Goal: Task Accomplishment & Management: Complete application form

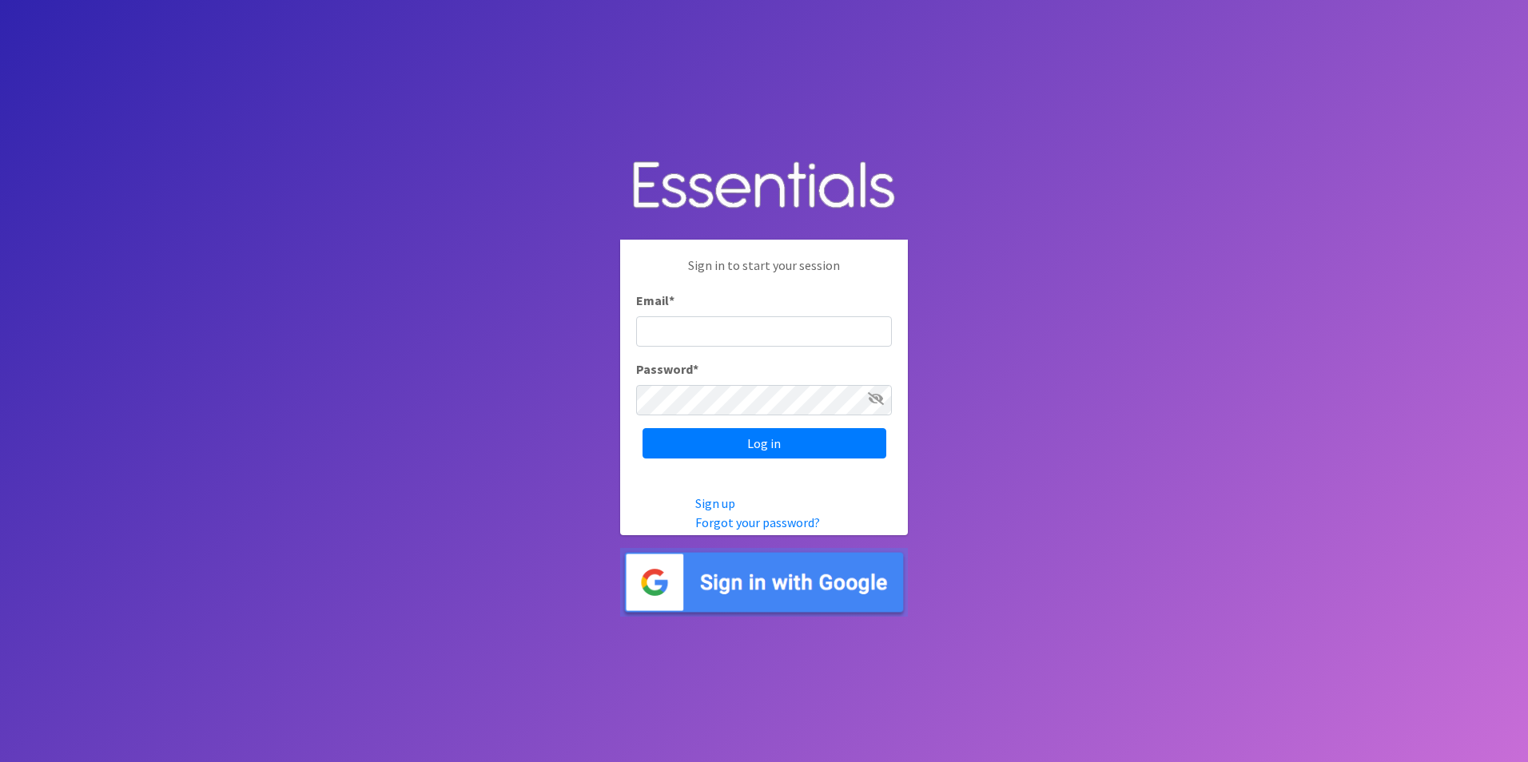
click at [651, 343] on input "Email *" at bounding box center [764, 331] width 256 height 30
click at [763, 329] on input "Email *" at bounding box center [764, 331] width 256 height 30
paste input "[EMAIL_ADDRESS][DOMAIN_NAME]"
type input "[EMAIL_ADDRESS][DOMAIN_NAME]"
click at [810, 442] on input "Log in" at bounding box center [765, 443] width 244 height 30
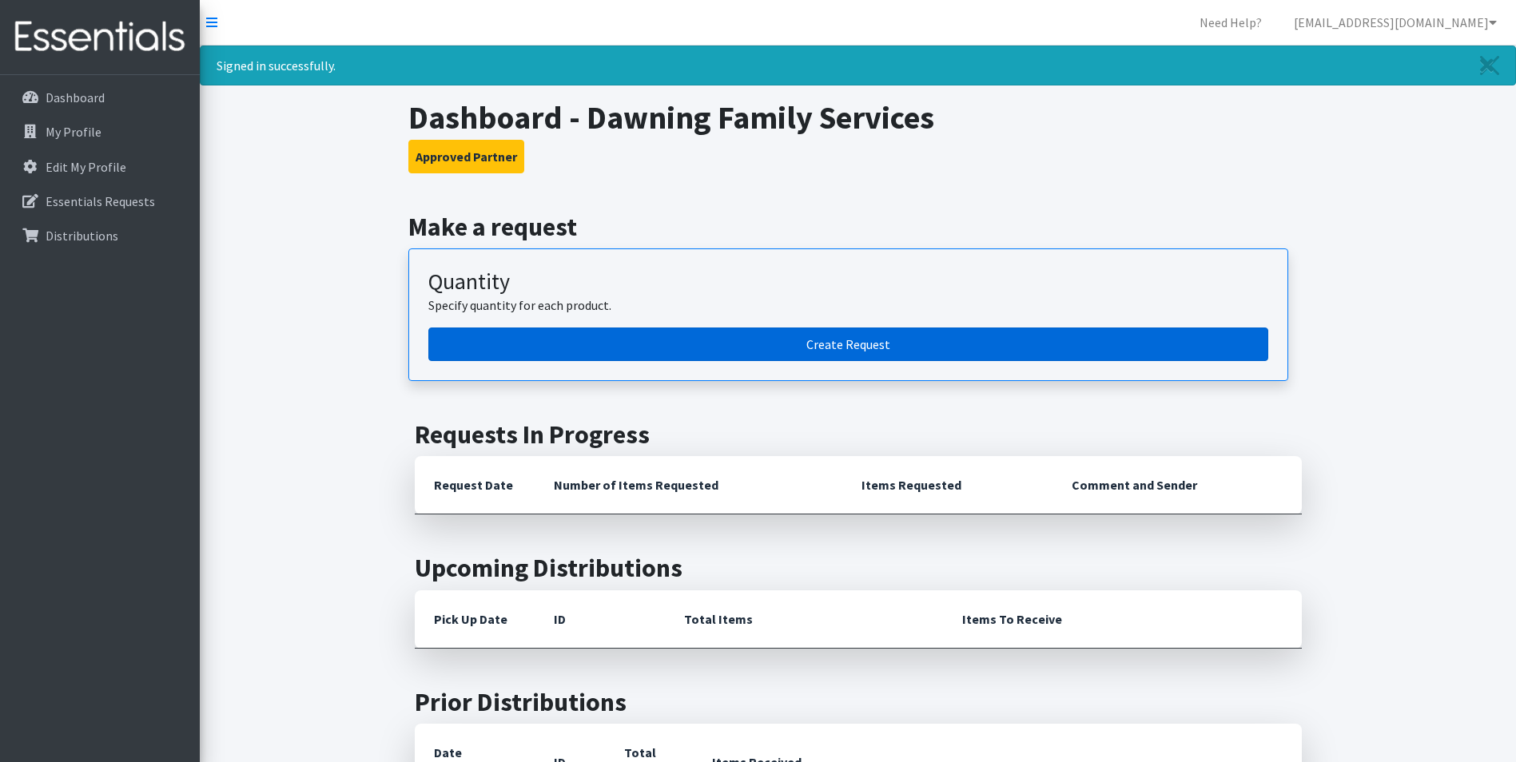
click at [829, 342] on link "Create Request" at bounding box center [848, 345] width 840 height 34
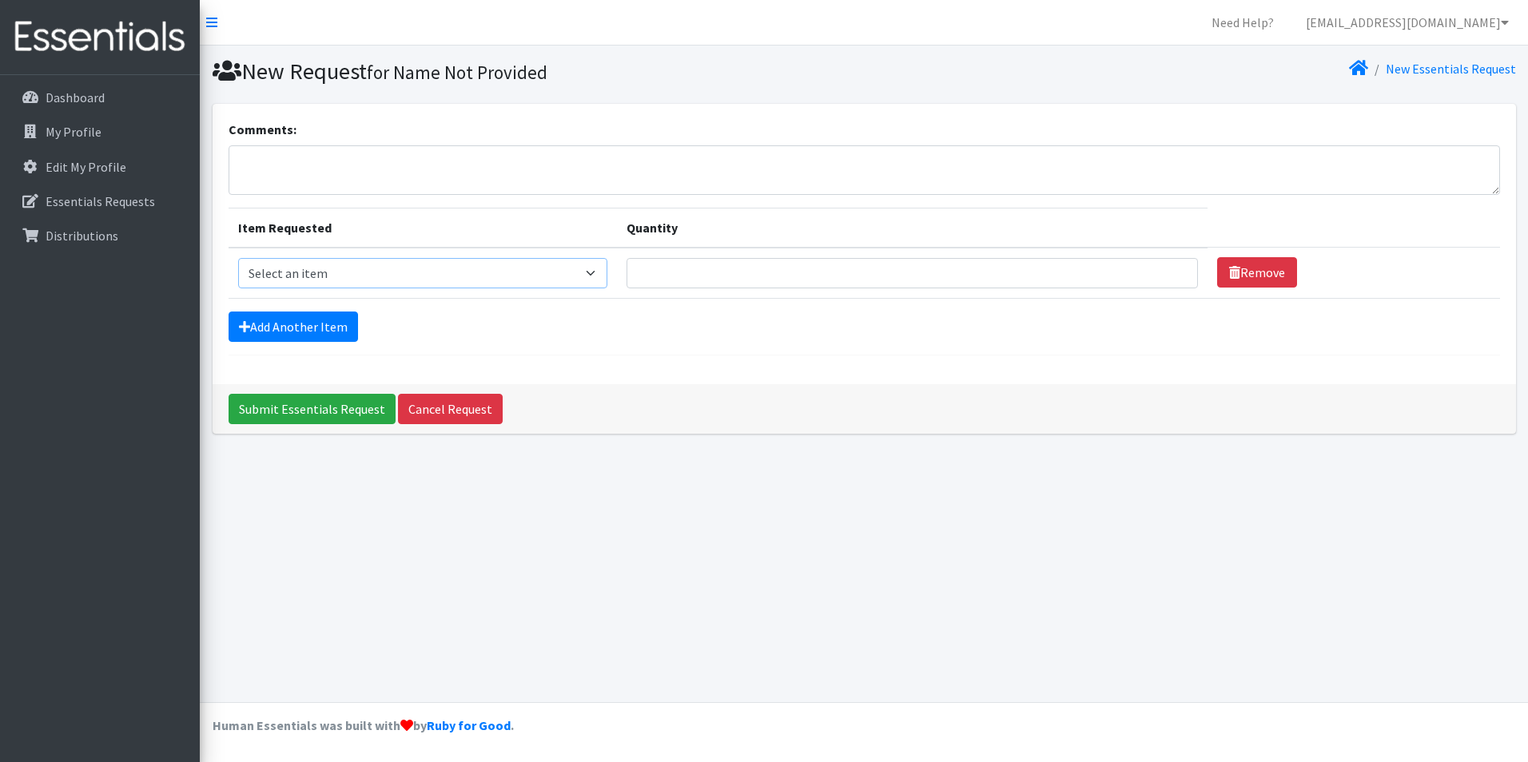
click at [588, 264] on select "Select an item Kids (Newborn) Kids (Preemie) Kids (Size 1) Kids (Size 2) Kids (…" at bounding box center [422, 273] width 369 height 30
select select "739"
click at [238, 258] on select "Select an item Kids (Newborn) Kids (Preemie) Kids (Size 1) Kids (Size 2) Kids (…" at bounding box center [422, 273] width 369 height 30
click at [758, 272] on input "Quantity" at bounding box center [913, 273] width 572 height 30
click at [730, 272] on input "Quantity" at bounding box center [913, 273] width 572 height 30
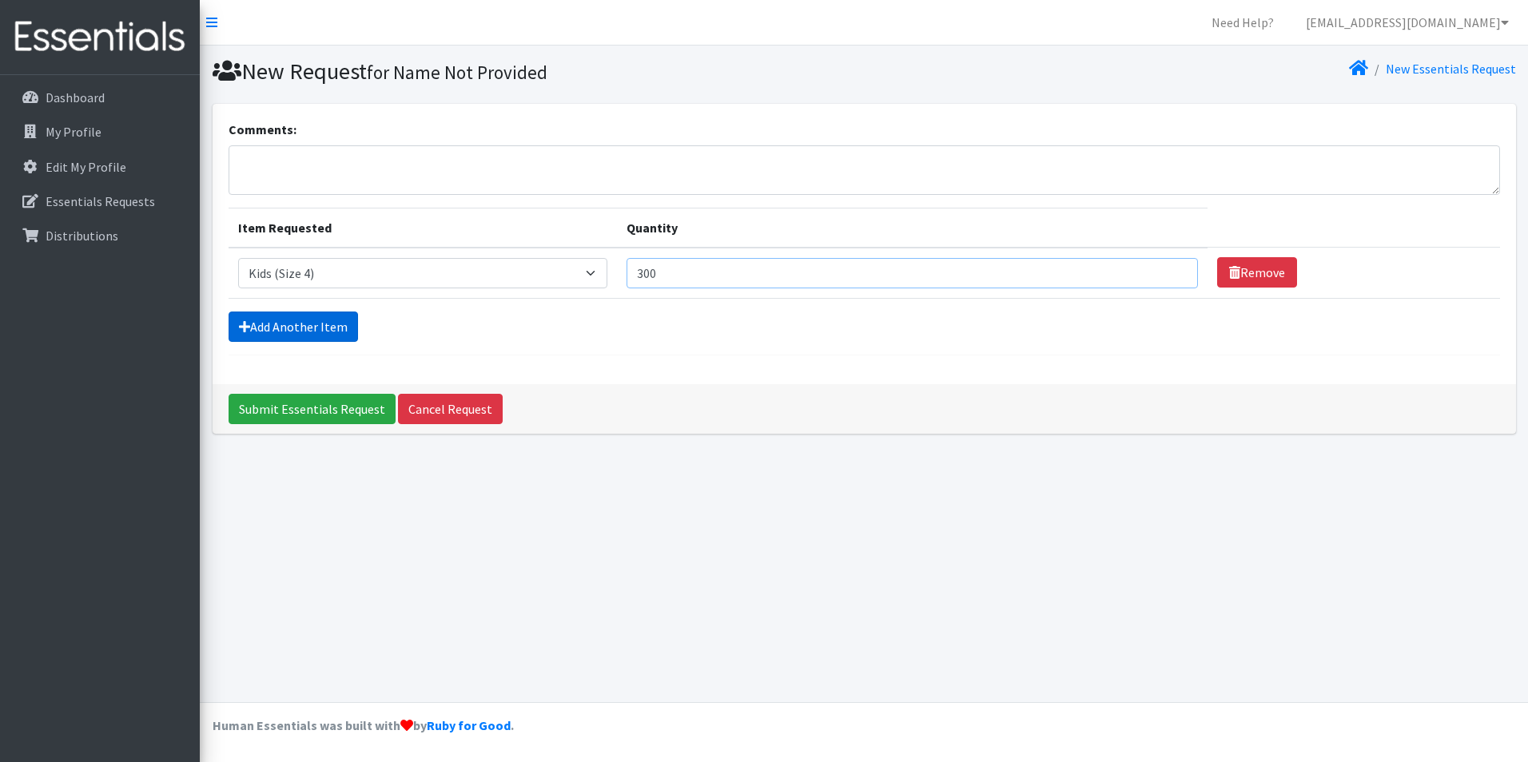
type input "300"
click at [241, 328] on icon at bounding box center [244, 326] width 11 height 13
click at [242, 322] on icon at bounding box center [244, 326] width 11 height 13
click at [292, 320] on link "Add Another Item" at bounding box center [293, 327] width 129 height 30
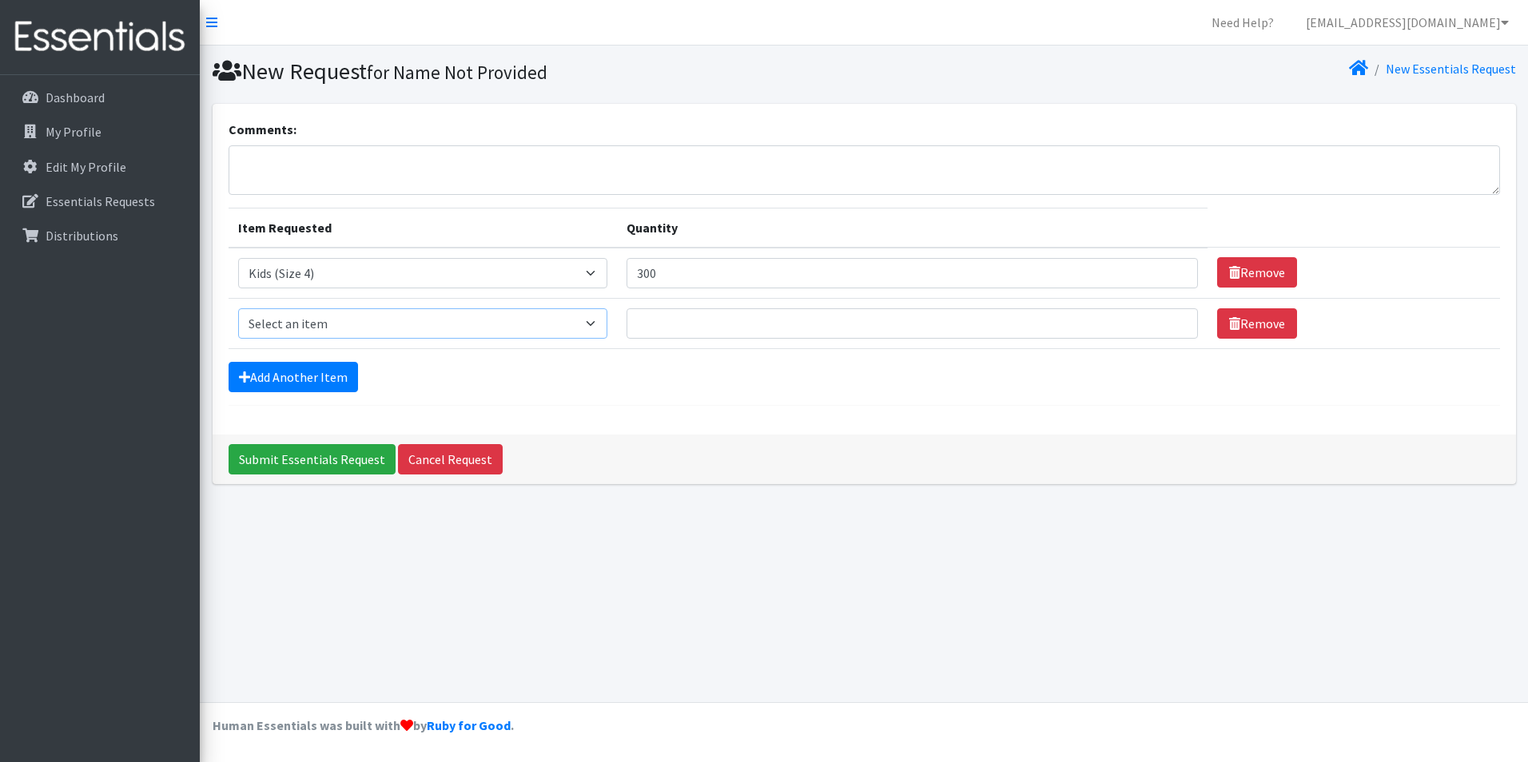
click at [595, 320] on select "Select an item Kids (Newborn) Kids (Preemie) Kids (Size 1) Kids (Size 2) Kids (…" at bounding box center [422, 323] width 369 height 30
select select "740"
click at [238, 308] on select "Select an item Kids (Newborn) Kids (Preemie) Kids (Size 1) Kids (Size 2) Kids (…" at bounding box center [422, 323] width 369 height 30
click at [690, 324] on input "Quantity" at bounding box center [913, 323] width 572 height 30
click at [674, 270] on input "300" at bounding box center [913, 273] width 572 height 30
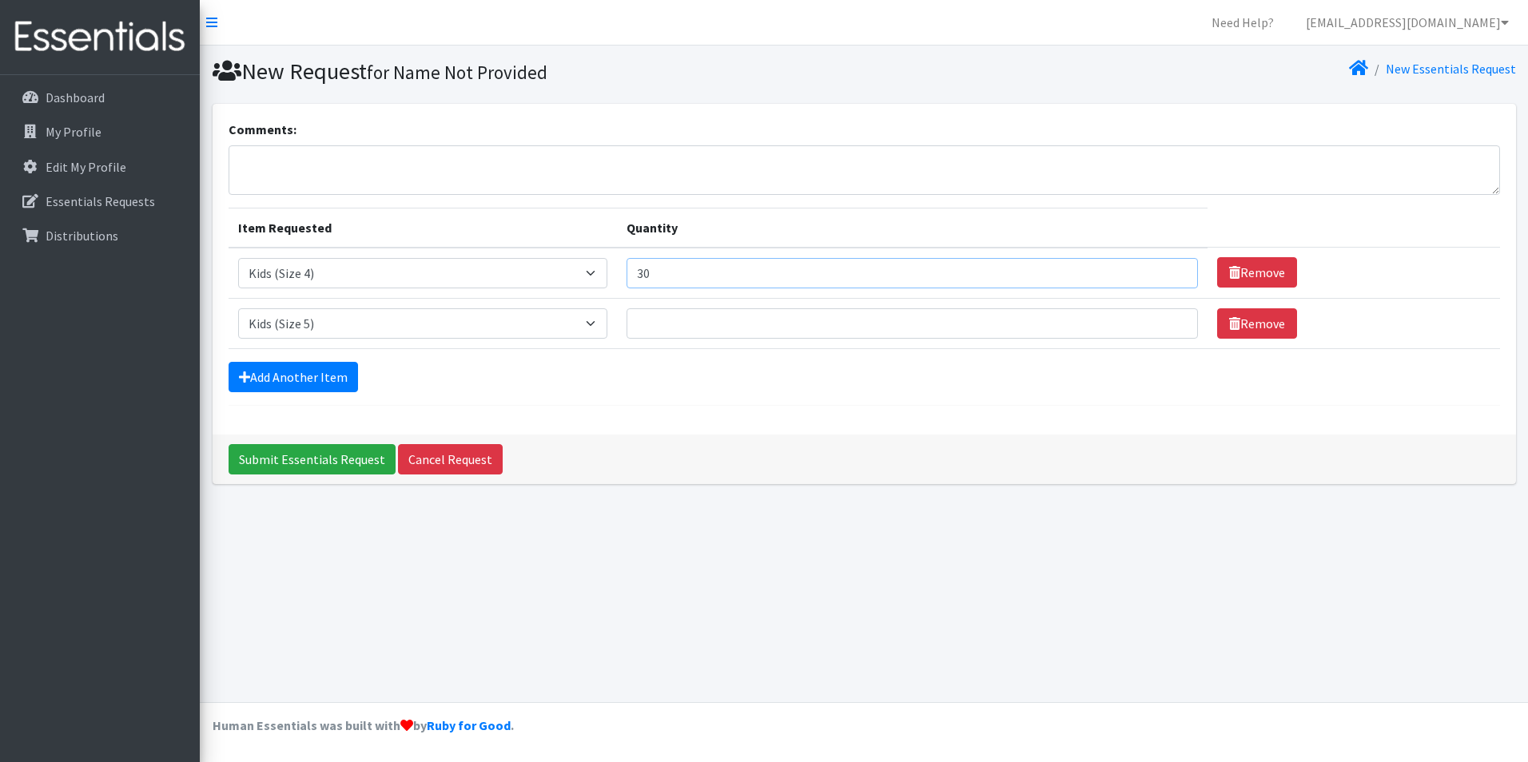
type input "3"
type input "250"
click at [680, 321] on input "Quantity" at bounding box center [913, 323] width 572 height 30
type input "100"
click at [267, 371] on link "Add Another Item" at bounding box center [293, 377] width 129 height 30
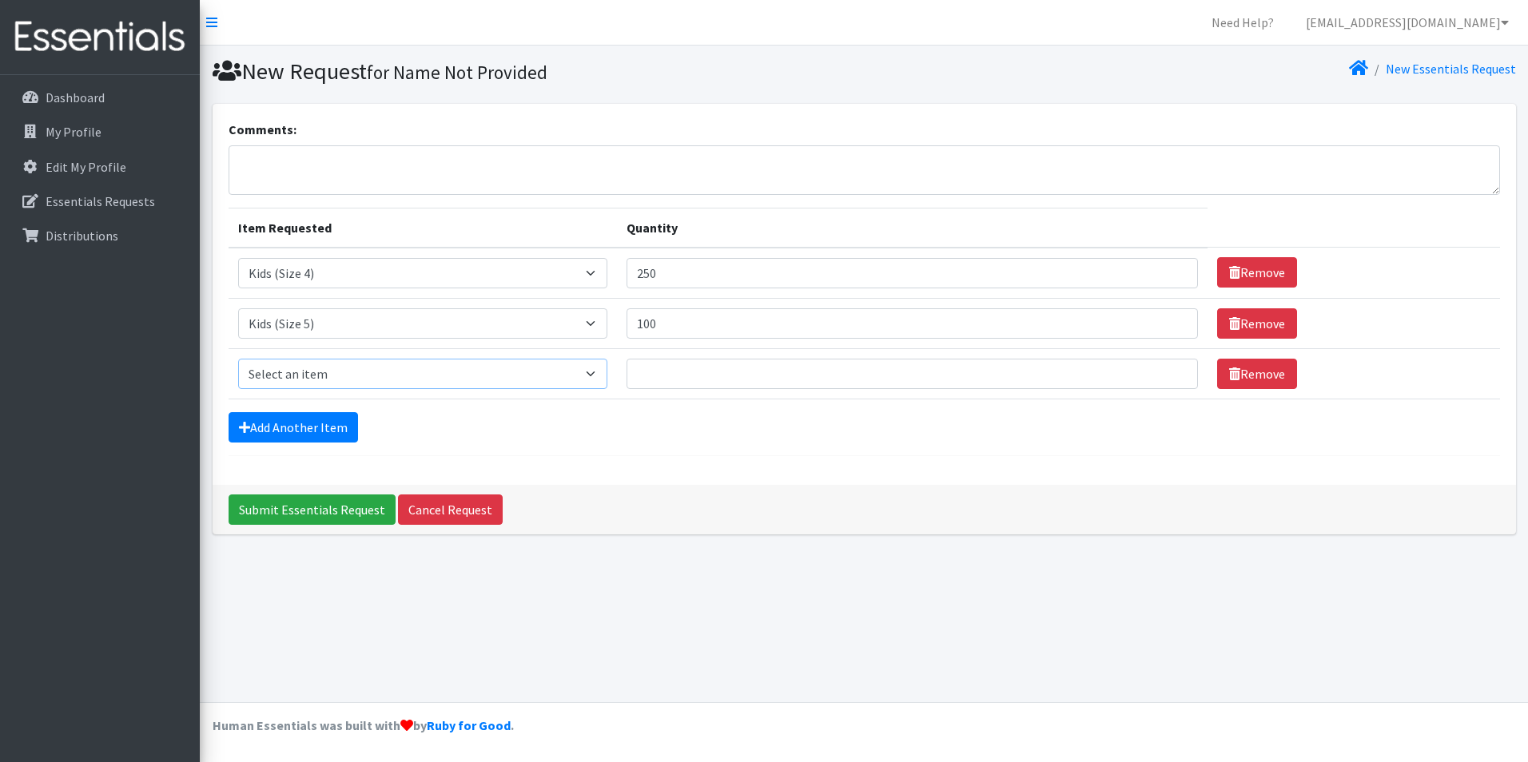
click at [594, 372] on select "Select an item Kids (Newborn) Kids (Preemie) Kids (Size 1) Kids (Size 2) Kids (…" at bounding box center [422, 374] width 369 height 30
select select "740"
click at [238, 359] on select "Select an item Kids (Newborn) Kids (Preemie) Kids (Size 1) Kids (Size 2) Kids (…" at bounding box center [422, 374] width 369 height 30
click at [693, 364] on input "Quantity" at bounding box center [913, 374] width 572 height 30
type input "100"
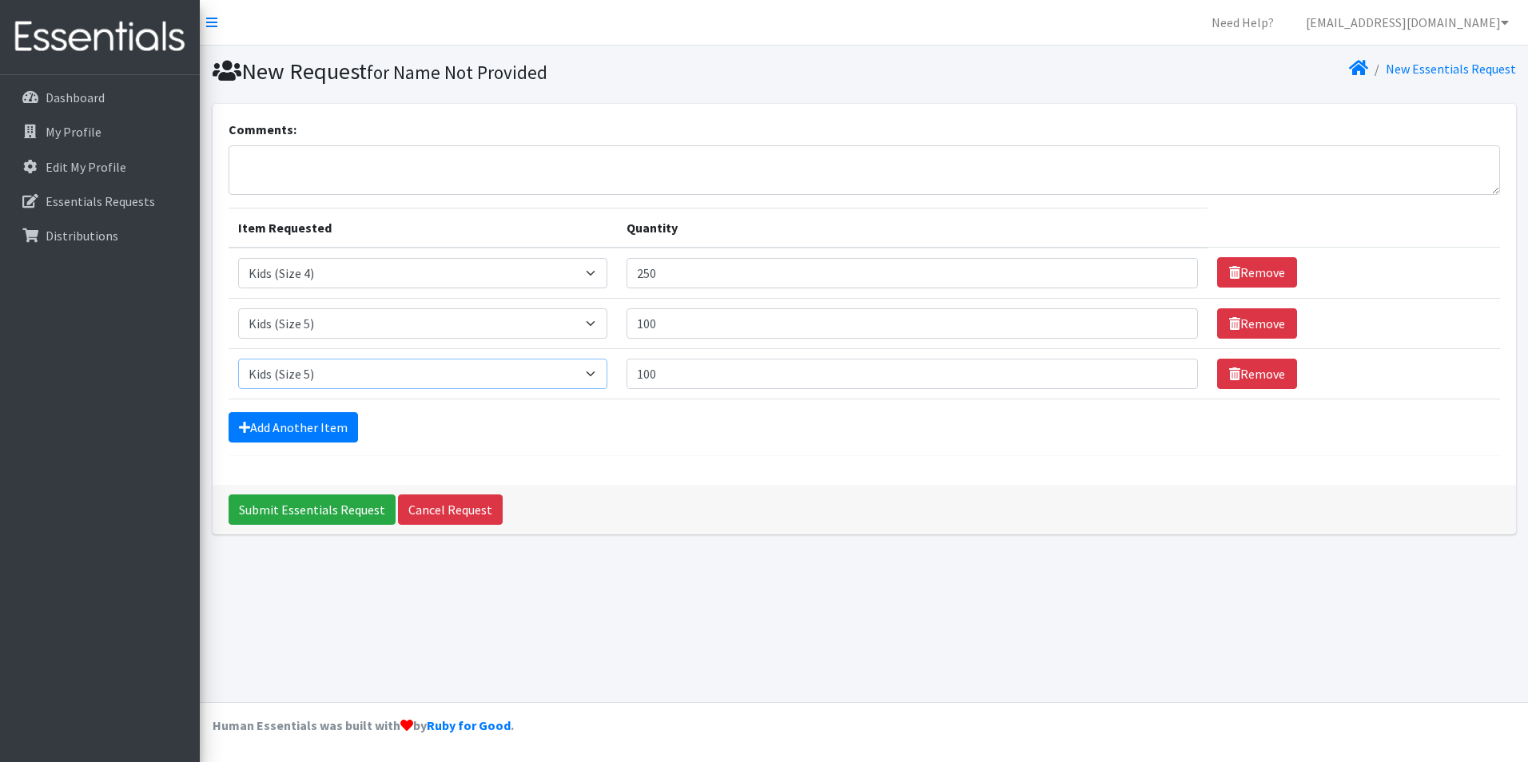
drag, startPoint x: 591, startPoint y: 375, endPoint x: 579, endPoint y: 376, distance: 12.9
click at [591, 375] on select "Select an item Kids (Newborn) Kids (Preemie) Kids (Size 1) Kids (Size 2) Kids (…" at bounding box center [422, 374] width 369 height 30
select select "742"
click at [238, 359] on select "Select an item Kids (Newborn) Kids (Preemie) Kids (Size 1) Kids (Size 2) Kids (…" at bounding box center [422, 374] width 369 height 30
click at [282, 419] on link "Add Another Item" at bounding box center [293, 427] width 129 height 30
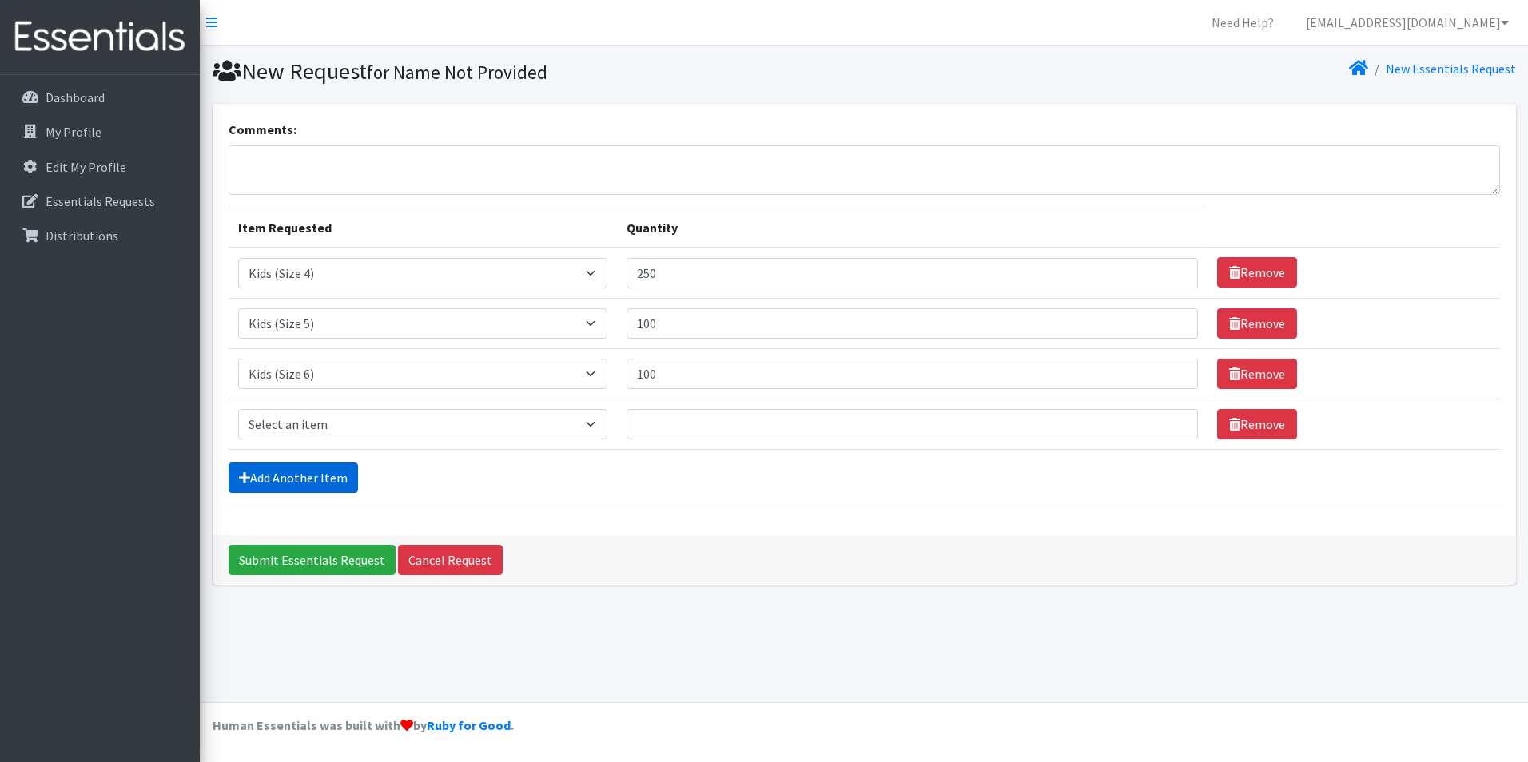
click at [286, 478] on link "Add Another Item" at bounding box center [293, 478] width 129 height 30
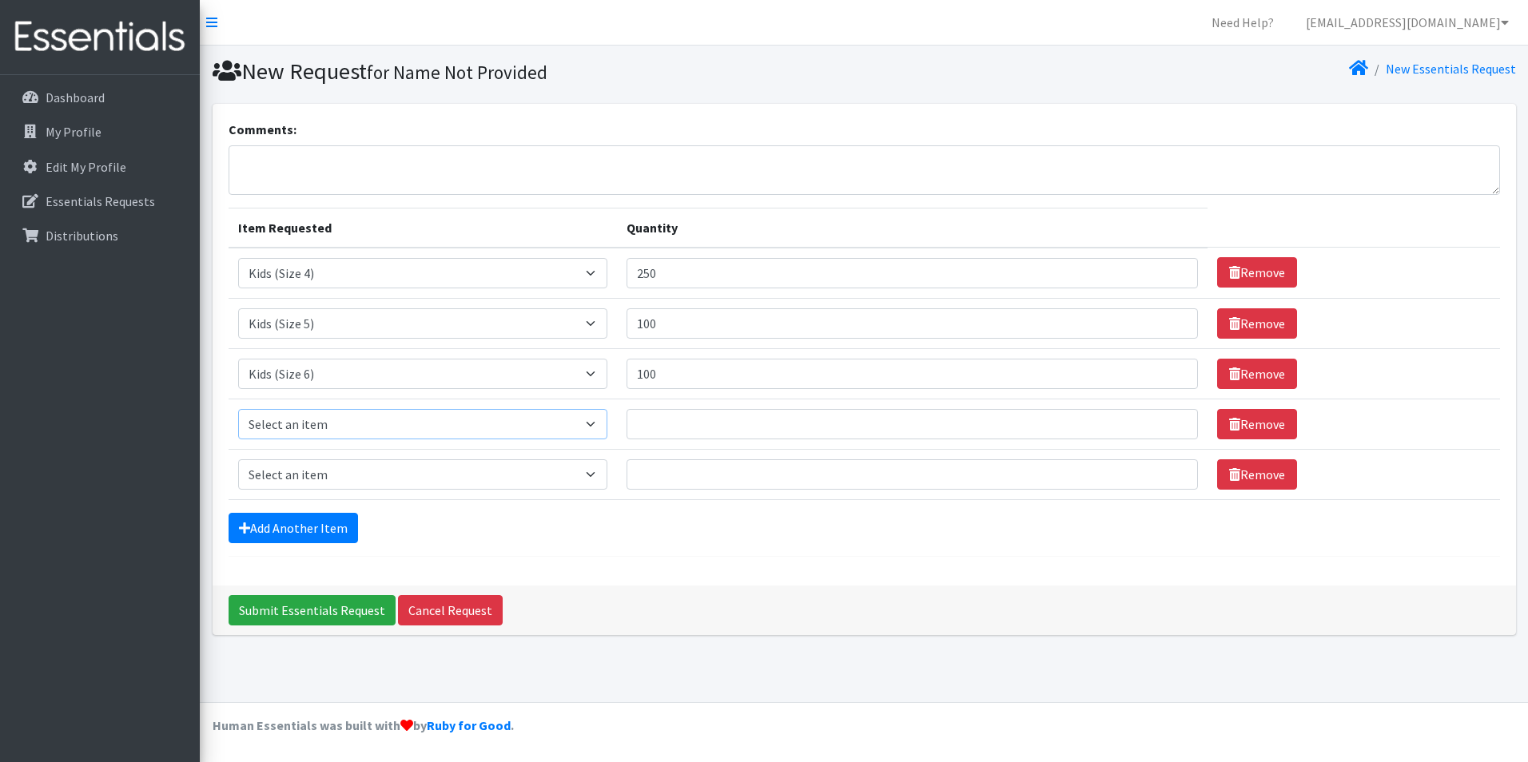
click at [597, 420] on select "Select an item Kids (Newborn) Kids (Preemie) Kids (Size 1) Kids (Size 2) Kids (…" at bounding box center [422, 424] width 369 height 30
select select "756"
click at [238, 409] on select "Select an item Kids (Newborn) Kids (Preemie) Kids (Size 1) Kids (Size 2) Kids (…" at bounding box center [422, 424] width 369 height 30
click at [659, 400] on td "Quantity" at bounding box center [912, 424] width 591 height 50
drag, startPoint x: 698, startPoint y: 424, endPoint x: 842, endPoint y: 390, distance: 148.7
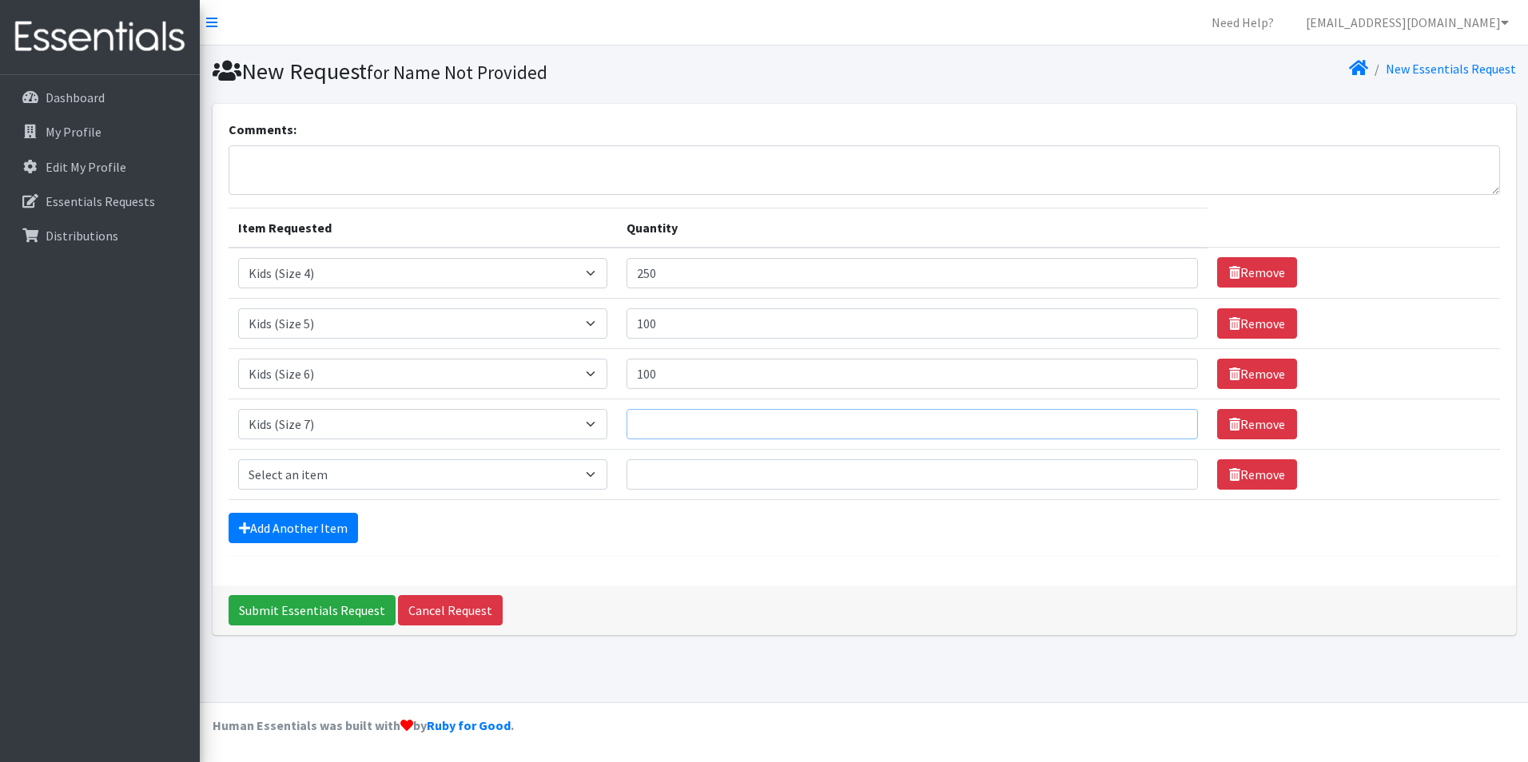
click at [698, 424] on input "Quantity" at bounding box center [913, 424] width 572 height 30
type input "100"
click at [588, 470] on select "Select an item Kids (Newborn) Kids (Preemie) Kids (Size 1) Kids (Size 2) Kids (…" at bounding box center [422, 475] width 369 height 30
select select "15533"
click at [238, 460] on select "Select an item Kids (Newborn) Kids (Preemie) Kids (Size 1) Kids (Size 2) Kids (…" at bounding box center [422, 475] width 369 height 30
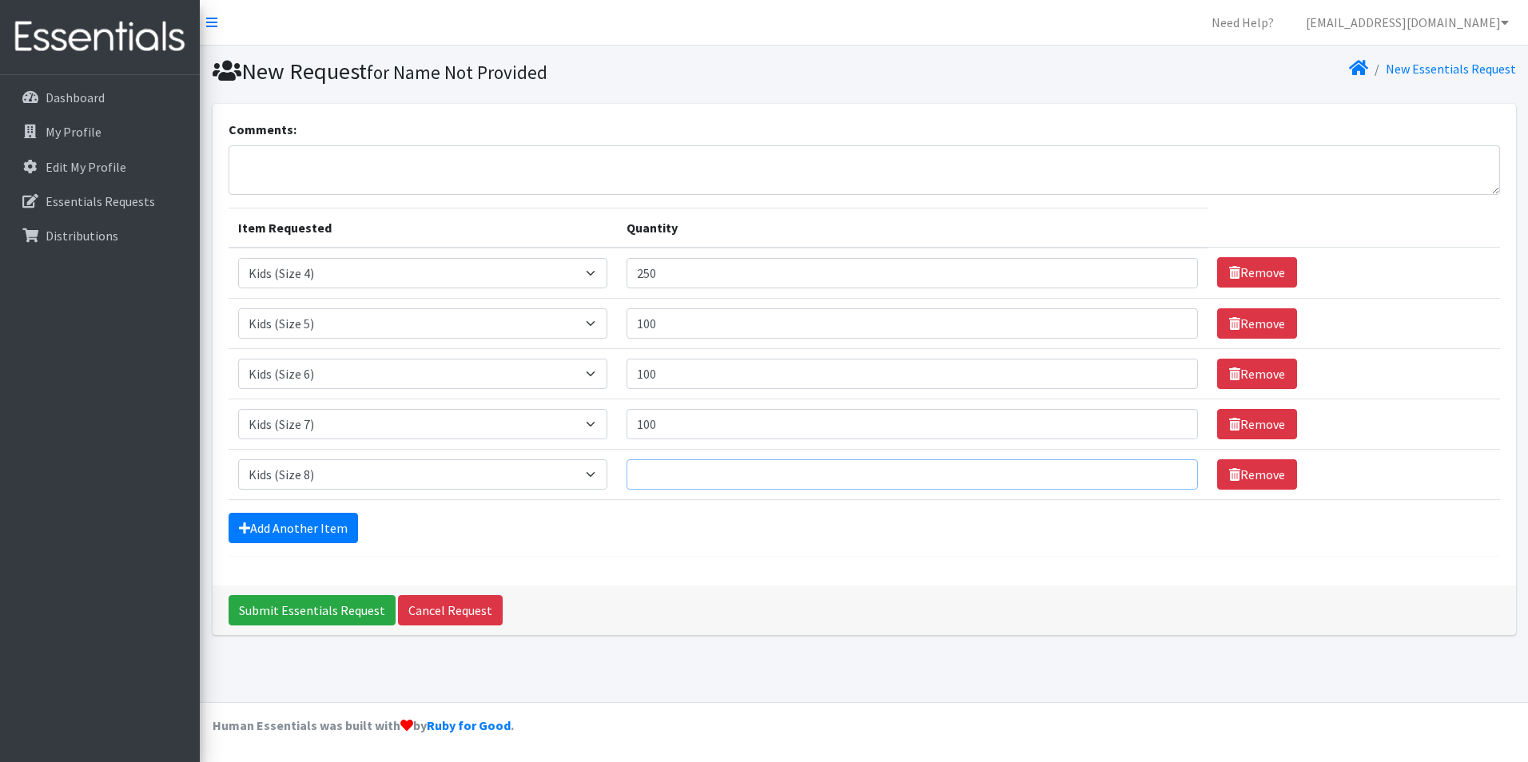
click at [664, 462] on input "Quantity" at bounding box center [913, 475] width 572 height 30
type input "100"
click at [280, 511] on form "Comments: Item Requested Quantity Item Requested Select an item Kids (Newborn) …" at bounding box center [864, 338] width 1271 height 437
click at [285, 525] on link "Add Another Item" at bounding box center [293, 528] width 129 height 30
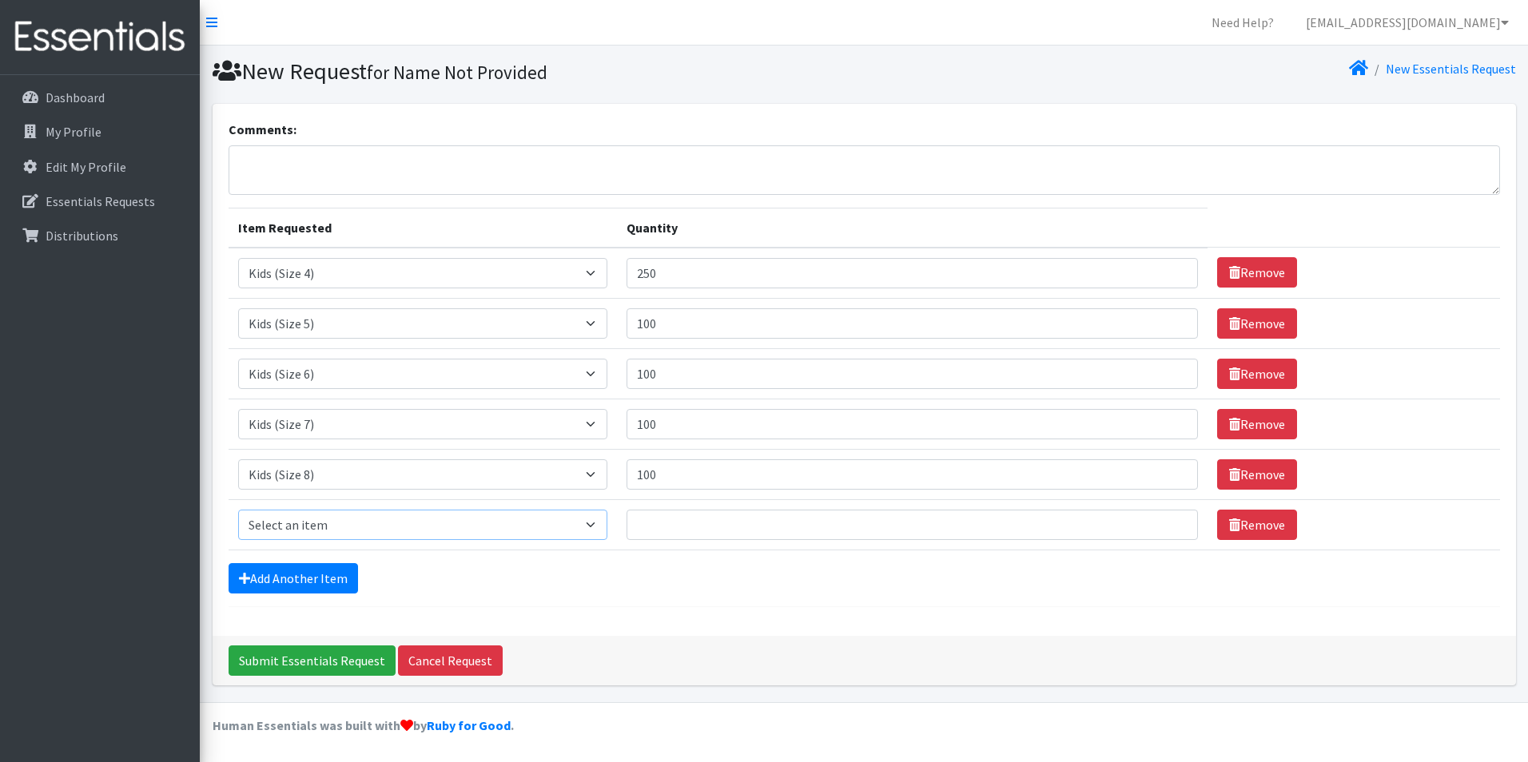
click at [293, 522] on select "Select an item Kids (Newborn) Kids (Preemie) Kids (Size 1) Kids (Size 2) Kids (…" at bounding box center [422, 525] width 369 height 30
select select "1352"
click at [238, 510] on select "Select an item Kids (Newborn) Kids (Preemie) Kids (Size 1) Kids (Size 2) Kids (…" at bounding box center [422, 525] width 369 height 30
click at [698, 527] on input "Quantity" at bounding box center [913, 525] width 572 height 30
type input "100"
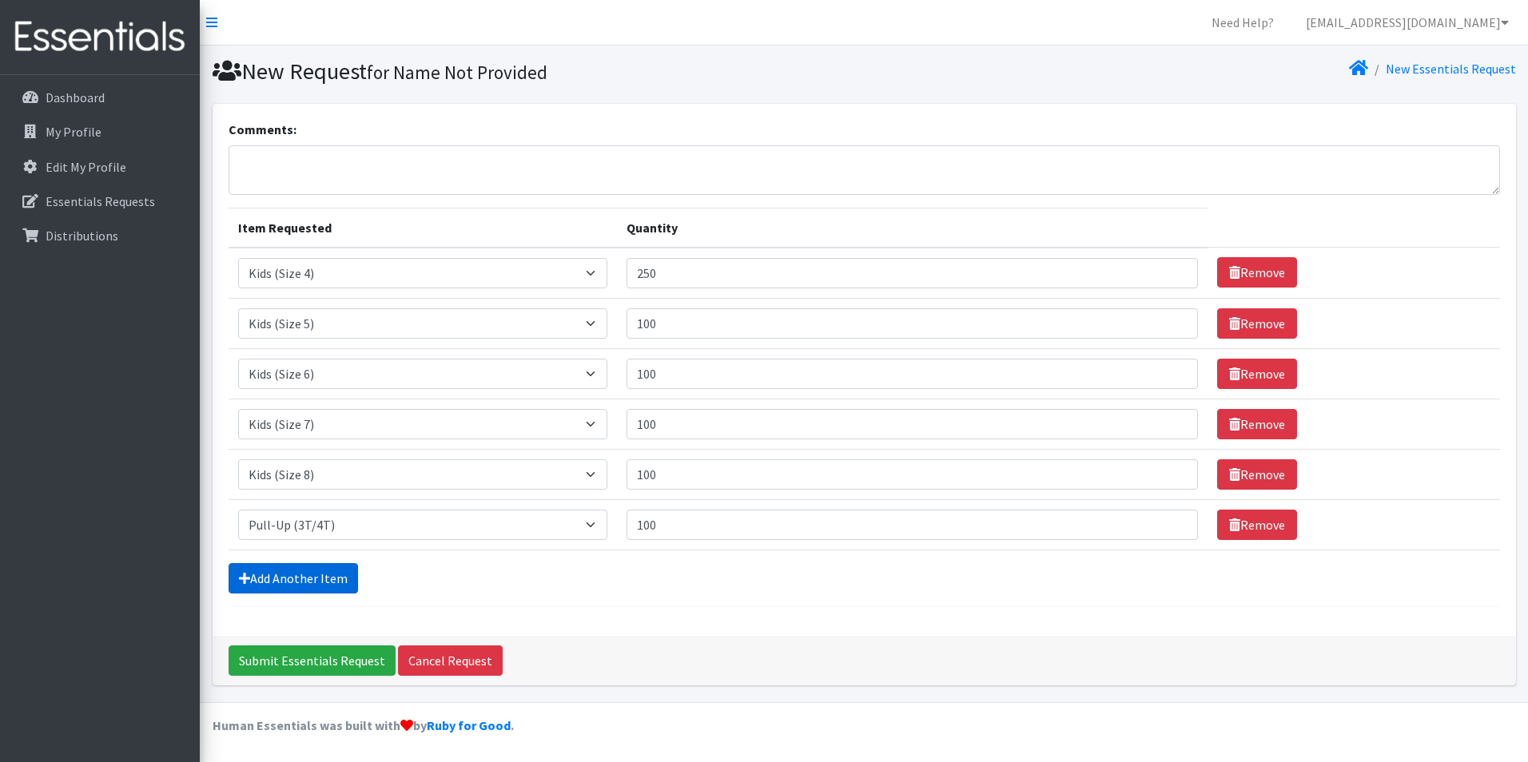
click at [272, 574] on link "Add Another Item" at bounding box center [293, 578] width 129 height 30
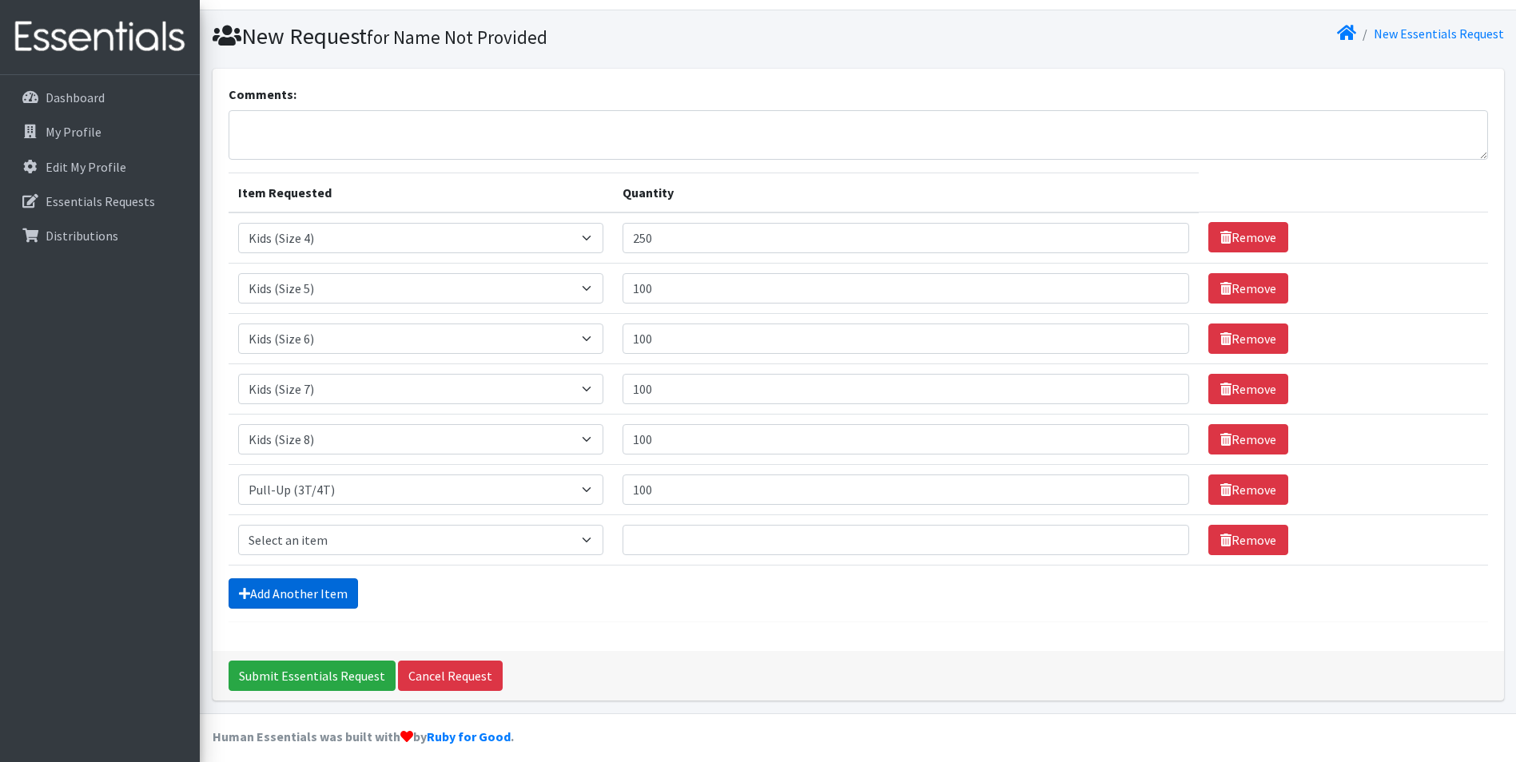
scroll to position [46, 0]
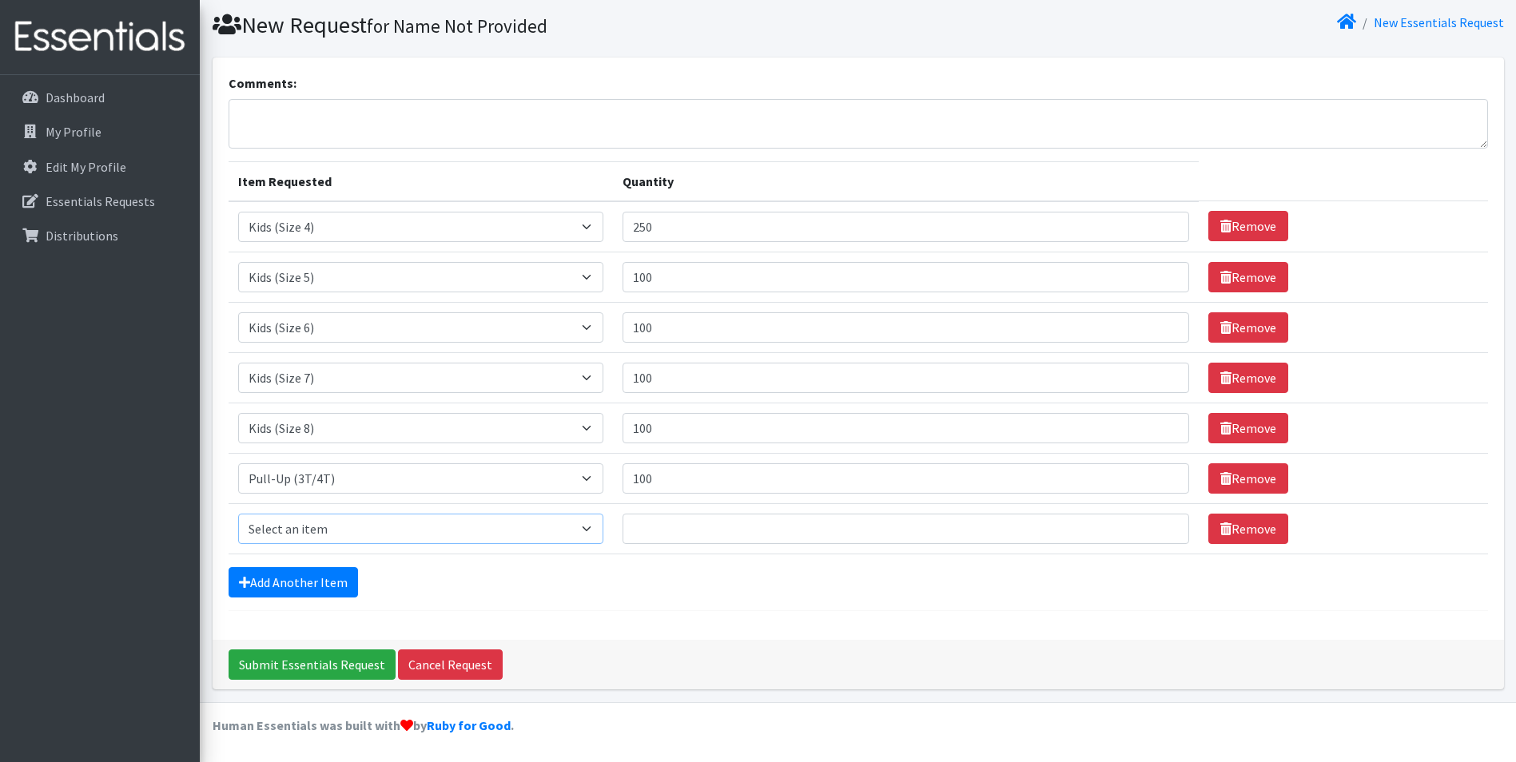
click at [587, 526] on select "Select an item Kids (Newborn) Kids (Preemie) Kids (Size 1) Kids (Size 2) Kids (…" at bounding box center [421, 529] width 366 height 30
select select "748"
click at [238, 514] on select "Select an item Kids (Newborn) Kids (Preemie) Kids (Size 1) Kids (Size 2) Kids (…" at bounding box center [421, 529] width 366 height 30
click at [664, 530] on input "Quantity" at bounding box center [906, 529] width 567 height 30
type input "100"
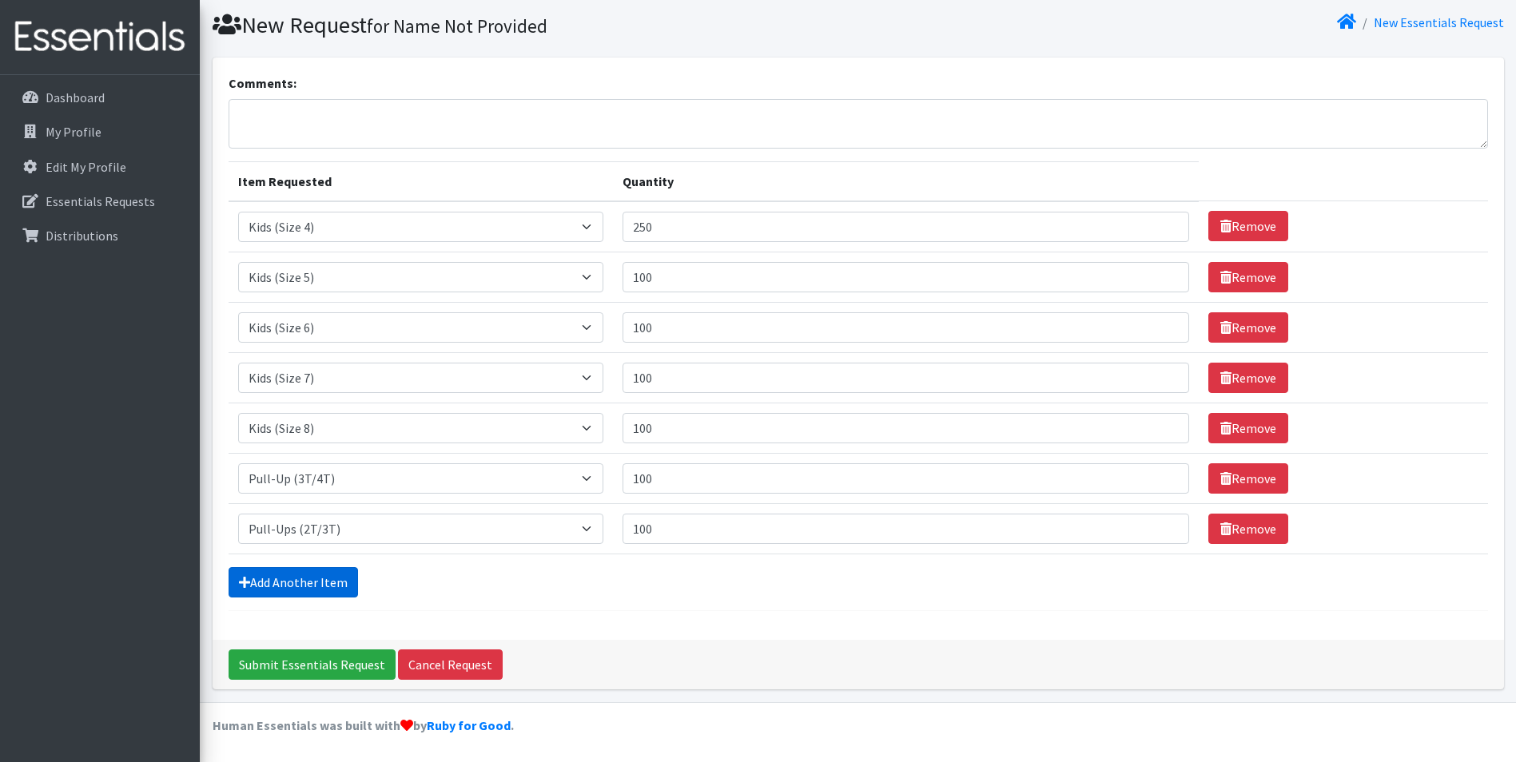
click at [288, 579] on link "Add Another Item" at bounding box center [293, 582] width 129 height 30
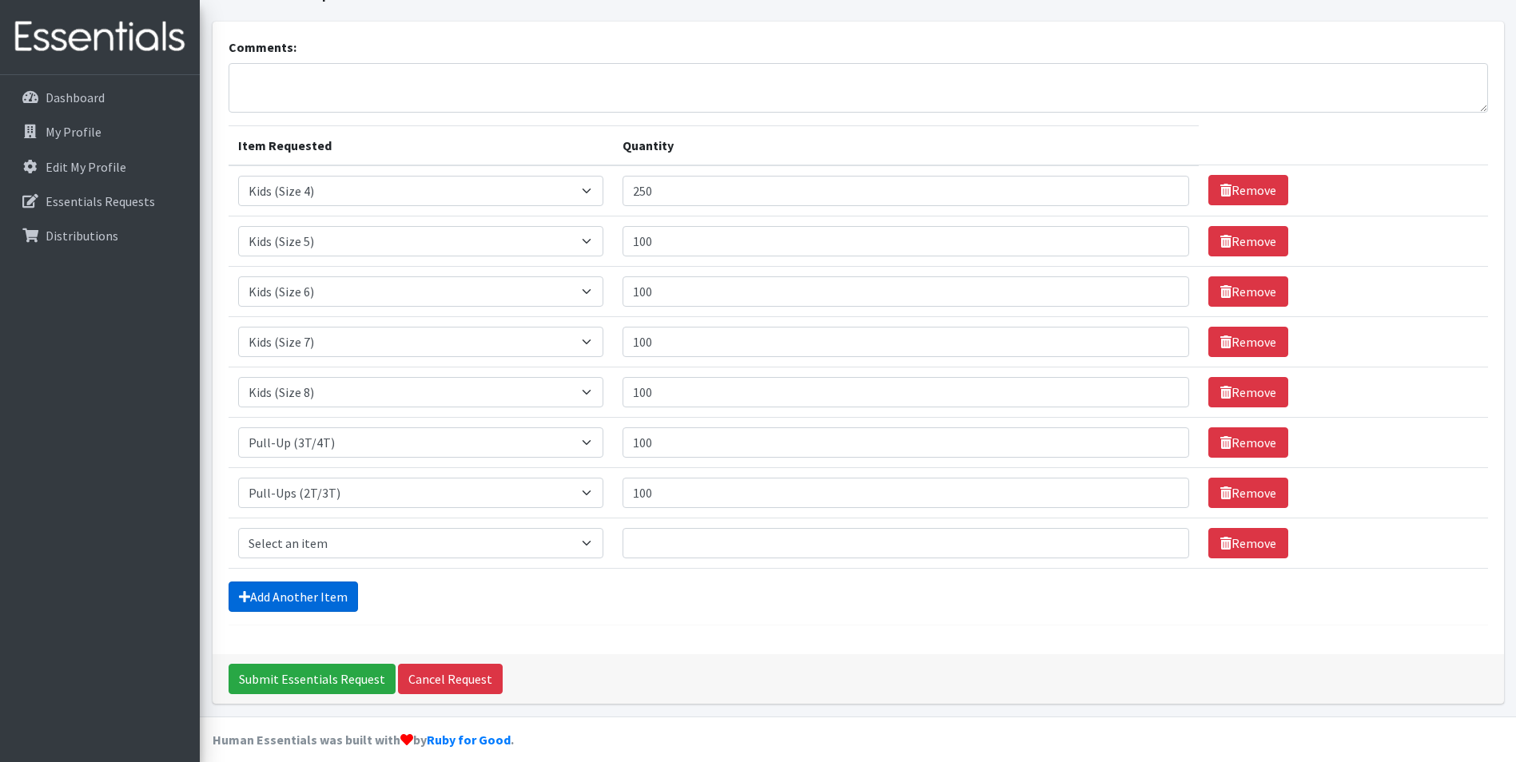
scroll to position [97, 0]
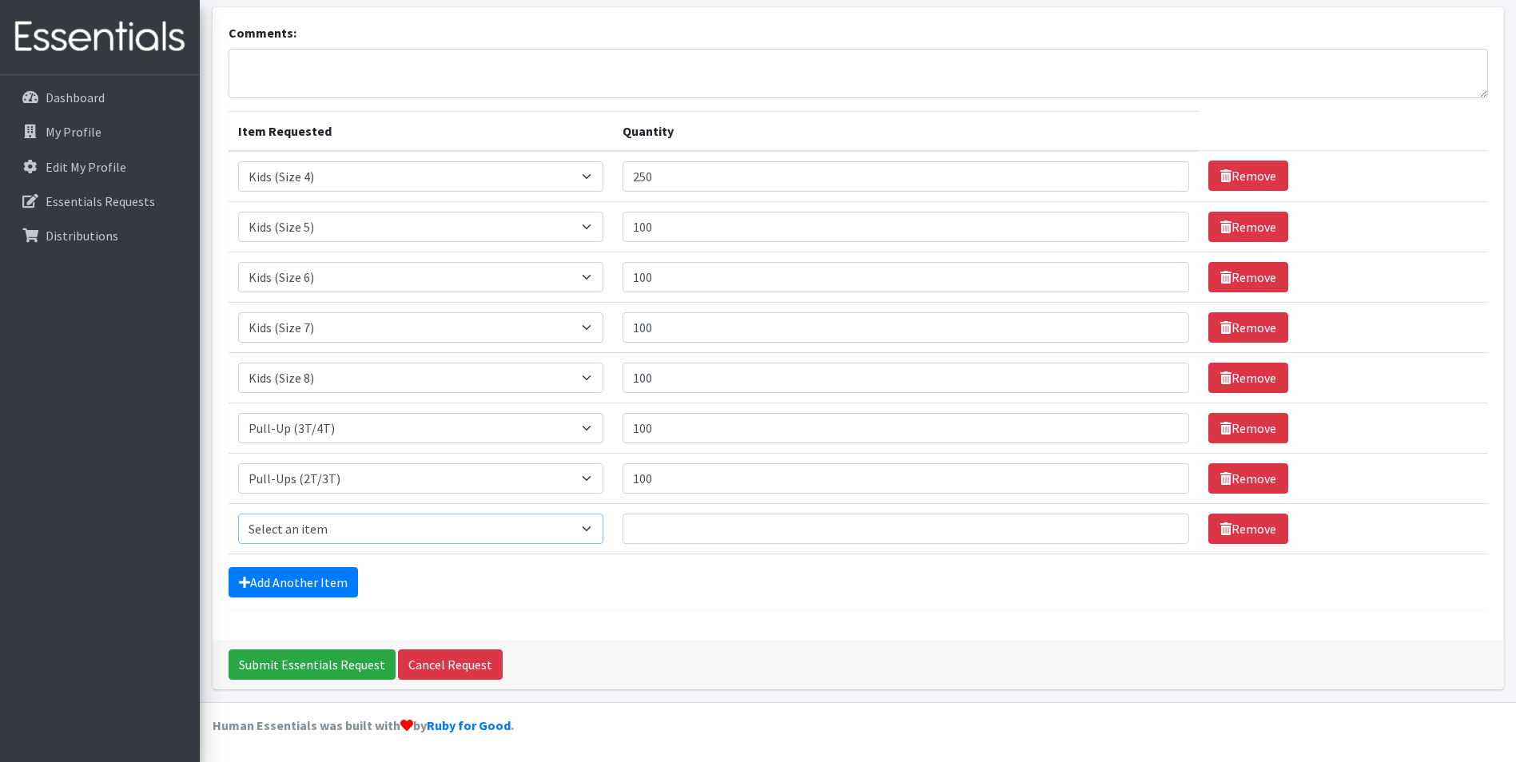
click at [583, 524] on select "Select an item Kids (Newborn) Kids (Preemie) Kids (Size 1) Kids (Size 2) Kids (…" at bounding box center [421, 529] width 366 height 30
select select "731"
click at [238, 514] on select "Select an item Kids (Newborn) Kids (Preemie) Kids (Size 1) Kids (Size 2) Kids (…" at bounding box center [421, 529] width 366 height 30
drag, startPoint x: 658, startPoint y: 531, endPoint x: 722, endPoint y: 514, distance: 66.3
click at [662, 530] on input "Quantity" at bounding box center [906, 529] width 567 height 30
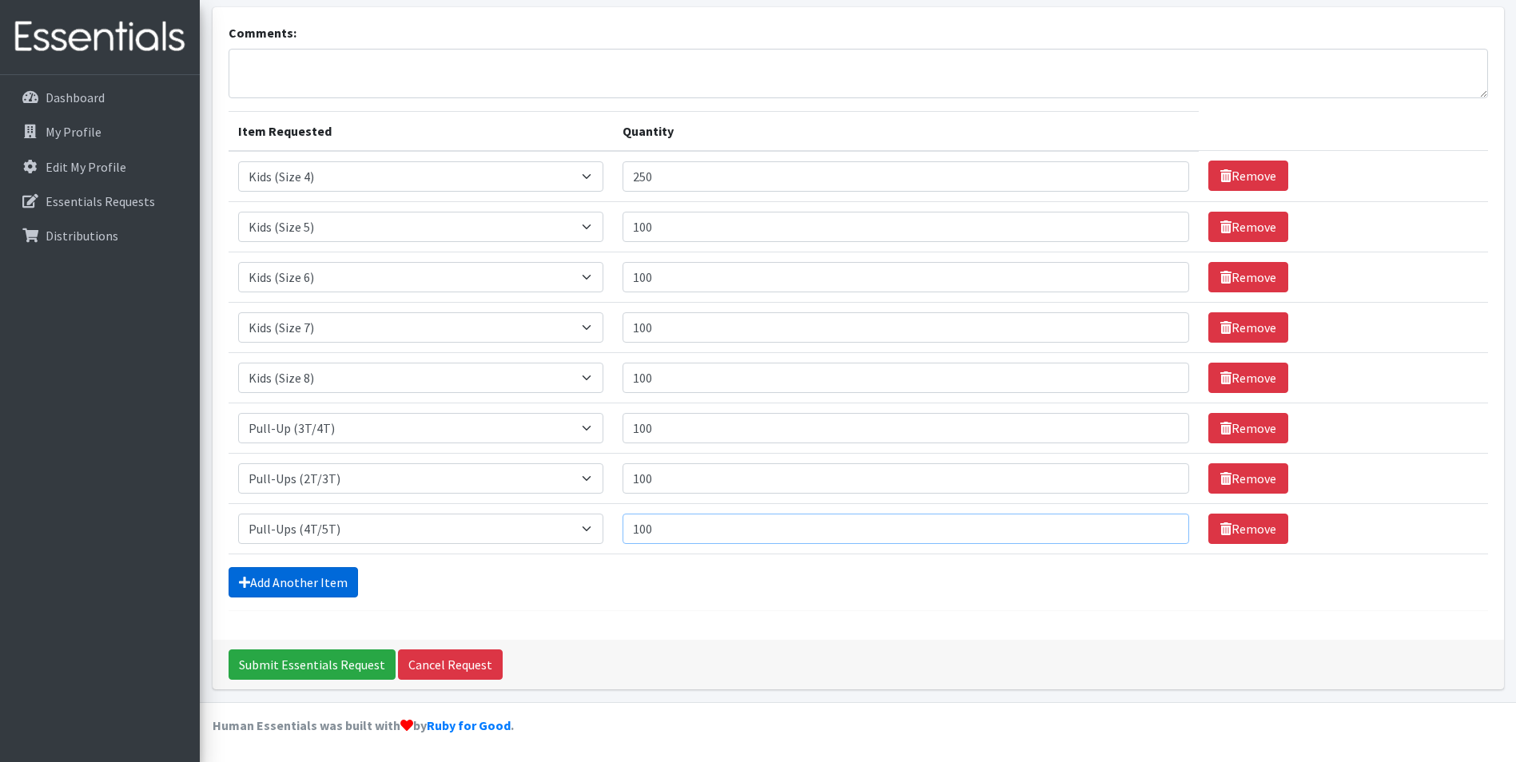
type input "100"
click at [340, 579] on link "Add Another Item" at bounding box center [293, 582] width 129 height 30
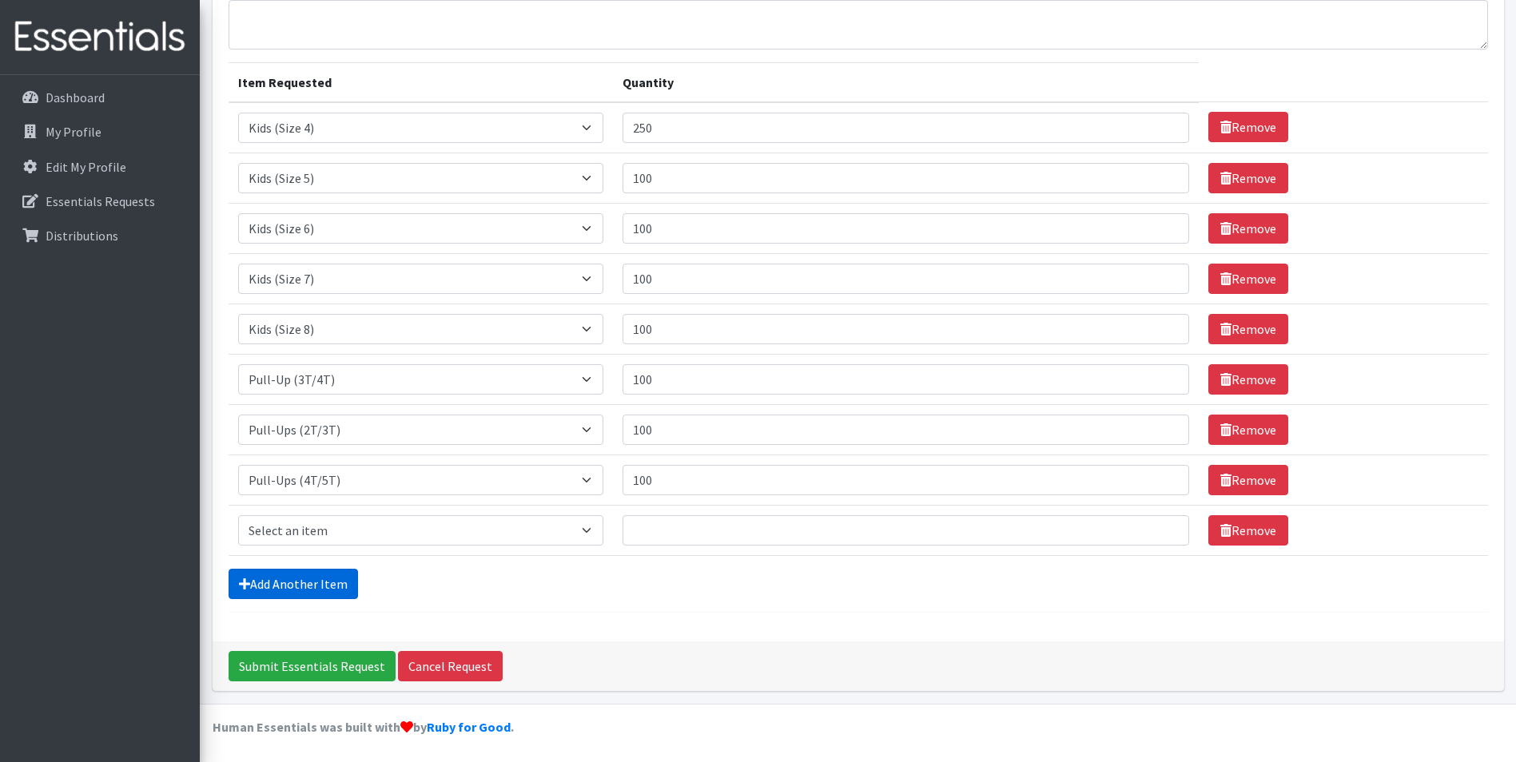
scroll to position [147, 0]
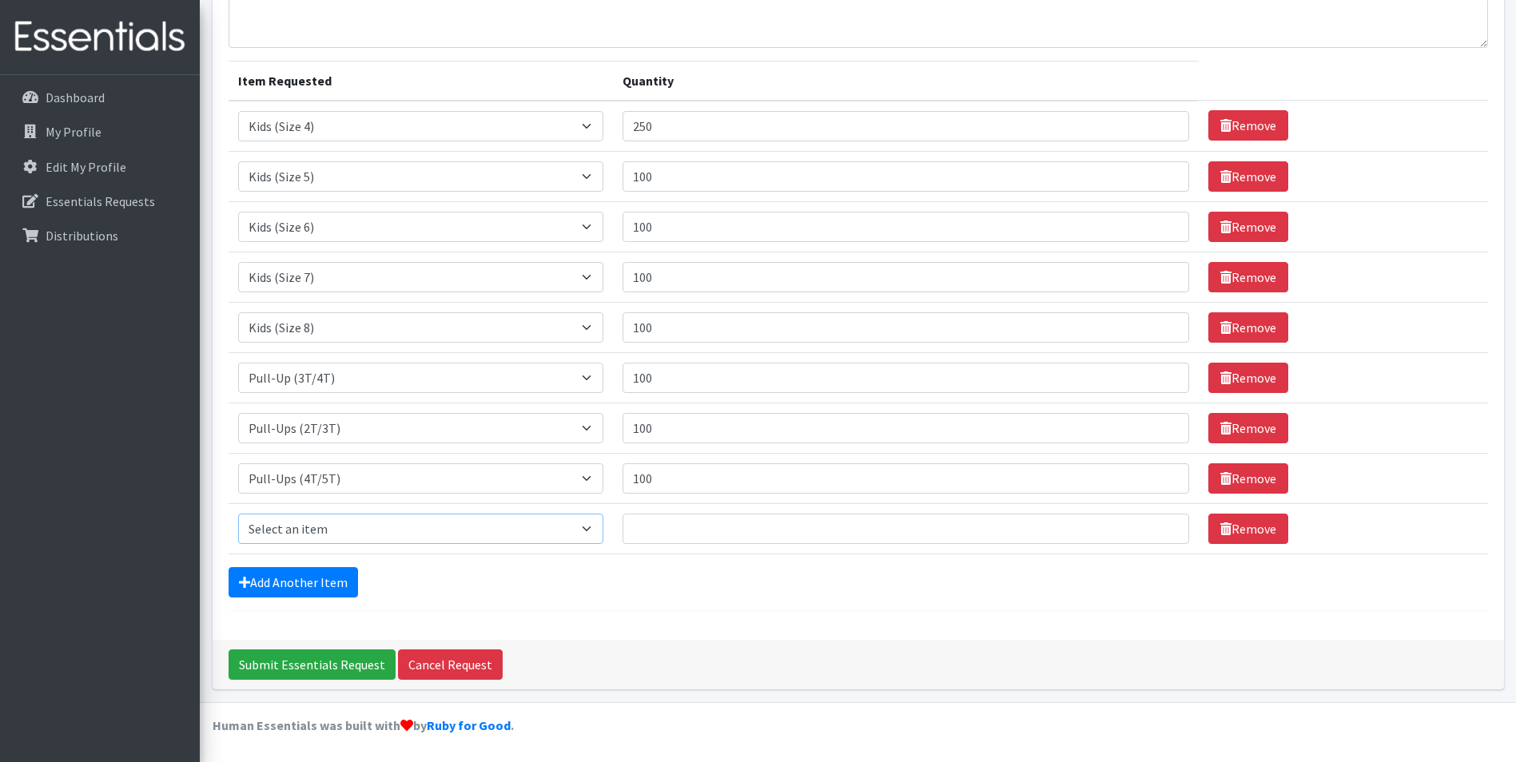
click at [588, 531] on select "Select an item Kids (Newborn) Kids (Preemie) Kids (Size 1) Kids (Size 2) Kids (…" at bounding box center [421, 529] width 366 height 30
select select "732"
click at [238, 514] on select "Select an item Kids (Newborn) Kids (Preemie) Kids (Size 1) Kids (Size 2) Kids (…" at bounding box center [421, 529] width 366 height 30
click at [666, 528] on input "Quantity" at bounding box center [906, 529] width 567 height 30
click at [590, 531] on select "Select an item Kids (Newborn) Kids (Preemie) Kids (Size 1) Kids (Size 2) Kids (…" at bounding box center [421, 529] width 366 height 30
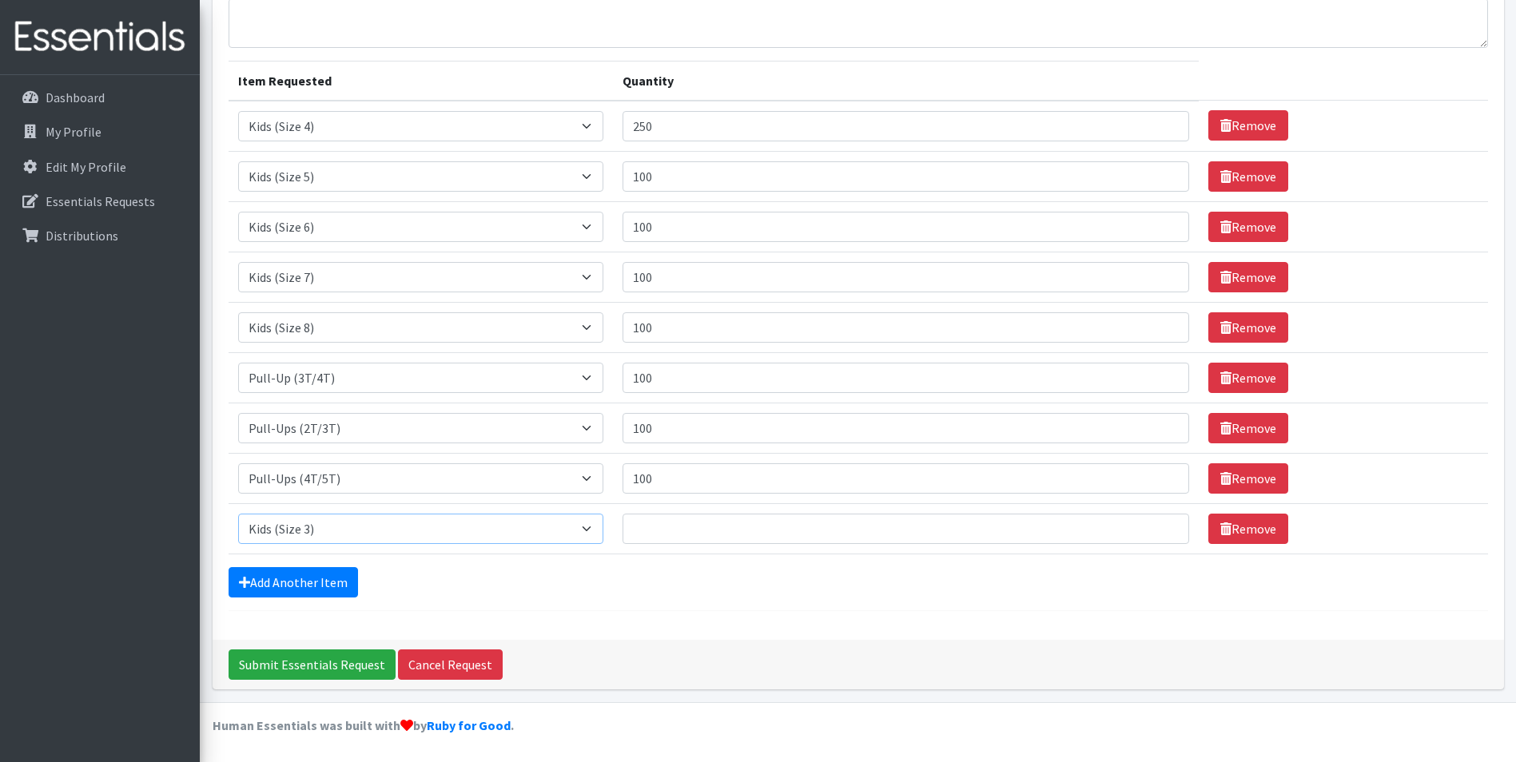
click at [588, 531] on select "Select an item Kids (Newborn) Kids (Preemie) Kids (Size 1) Kids (Size 2) Kids (…" at bounding box center [421, 529] width 366 height 30
click at [657, 531] on input "Quantity" at bounding box center [906, 529] width 567 height 30
click at [696, 580] on div "Add Another Item" at bounding box center [858, 582] width 1259 height 30
click at [658, 526] on input "100" at bounding box center [906, 529] width 567 height 30
type input "1"
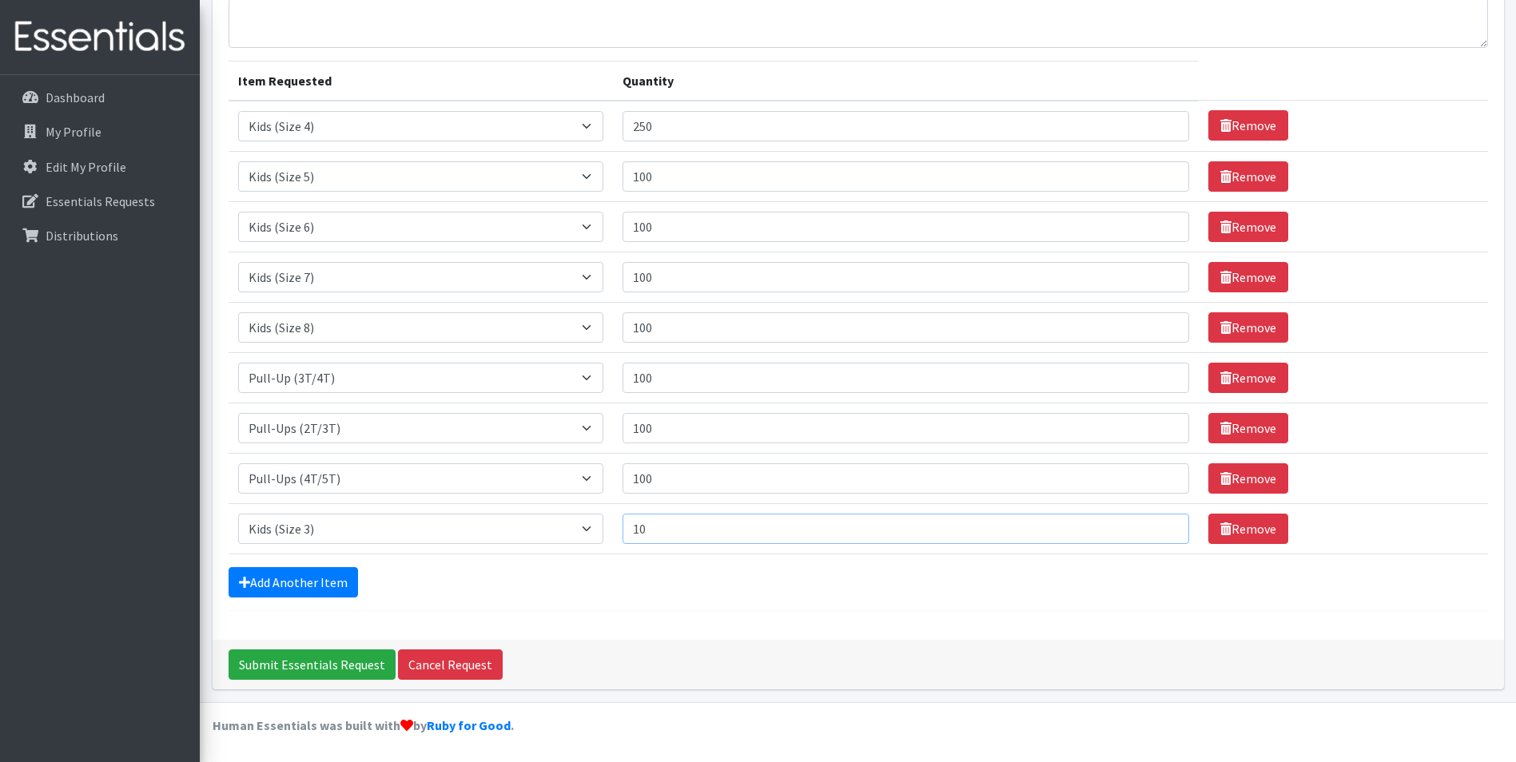
type input "100"
click at [663, 473] on input "100" at bounding box center [906, 478] width 567 height 30
type input "150"
click at [750, 599] on form "Comments: Item Requested Quantity Item Requested Select an item Kids (Newborn) …" at bounding box center [858, 292] width 1259 height 639
click at [656, 427] on input "100" at bounding box center [906, 428] width 567 height 30
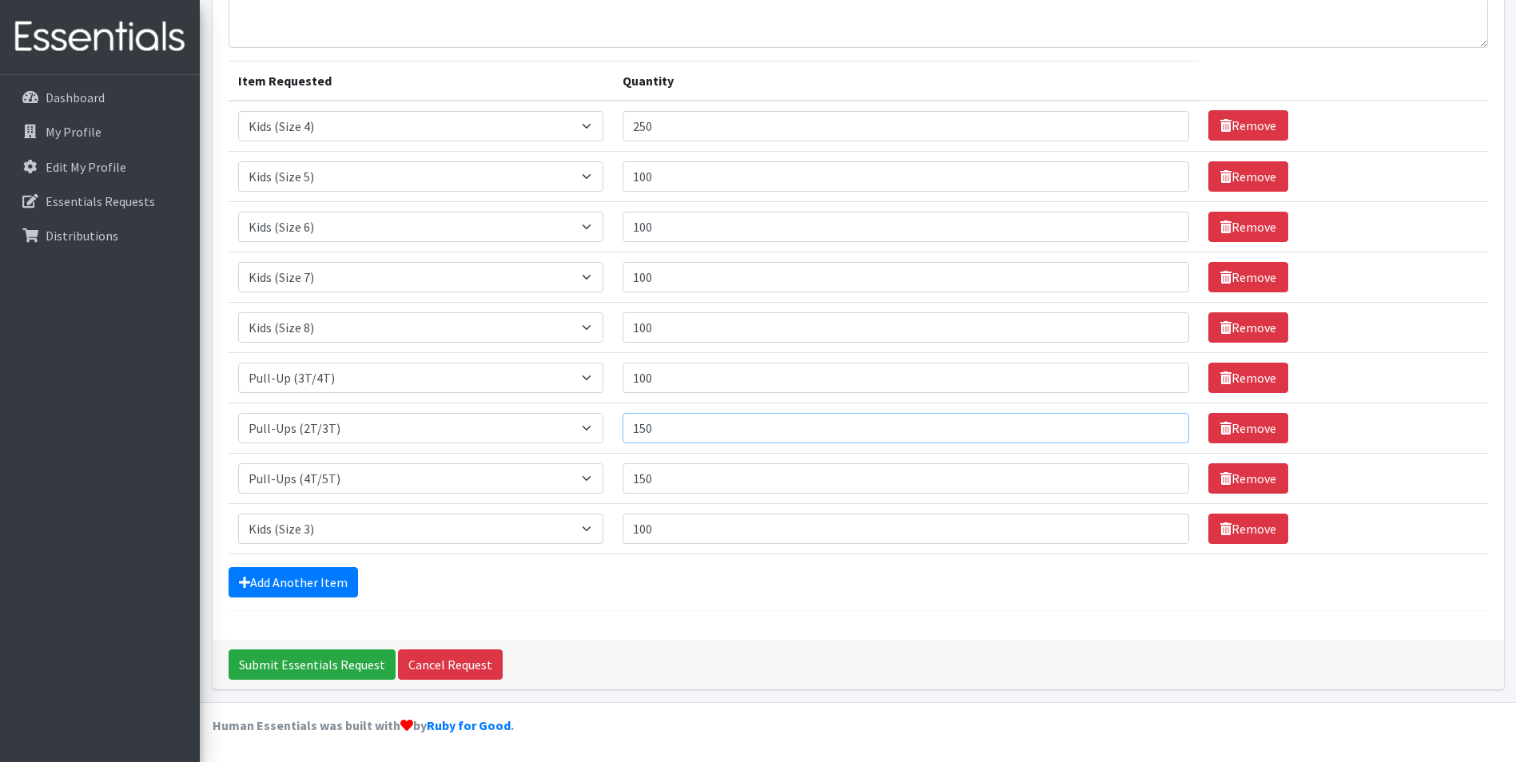
type input "150"
click at [663, 375] on input "100" at bounding box center [906, 378] width 567 height 30
type input "150"
click at [704, 597] on div "Add Another Item" at bounding box center [858, 582] width 1259 height 30
click at [666, 121] on input "250" at bounding box center [906, 126] width 567 height 30
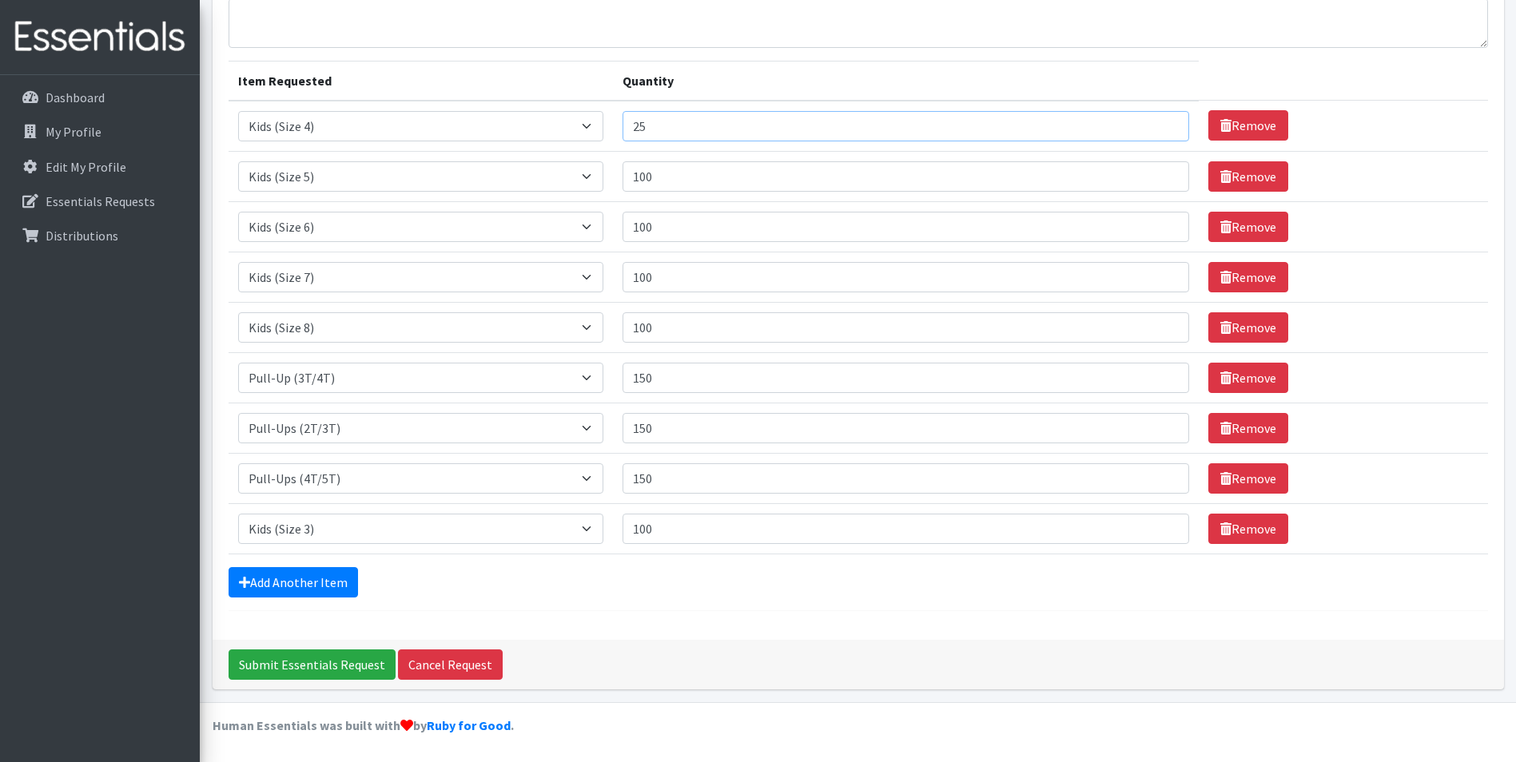
type input "2"
type input "3"
click at [296, 577] on link "Add Another Item" at bounding box center [293, 582] width 129 height 30
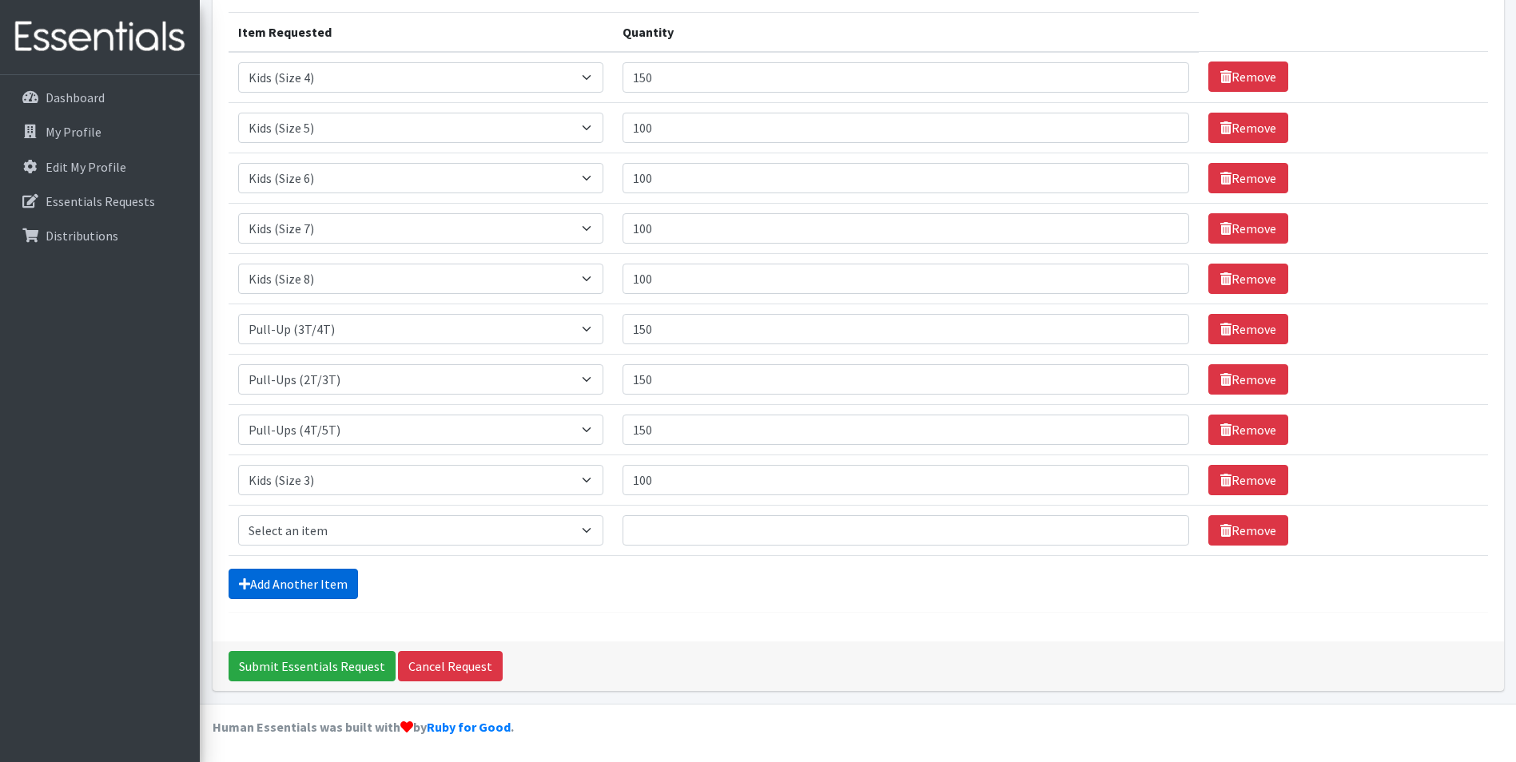
scroll to position [197, 0]
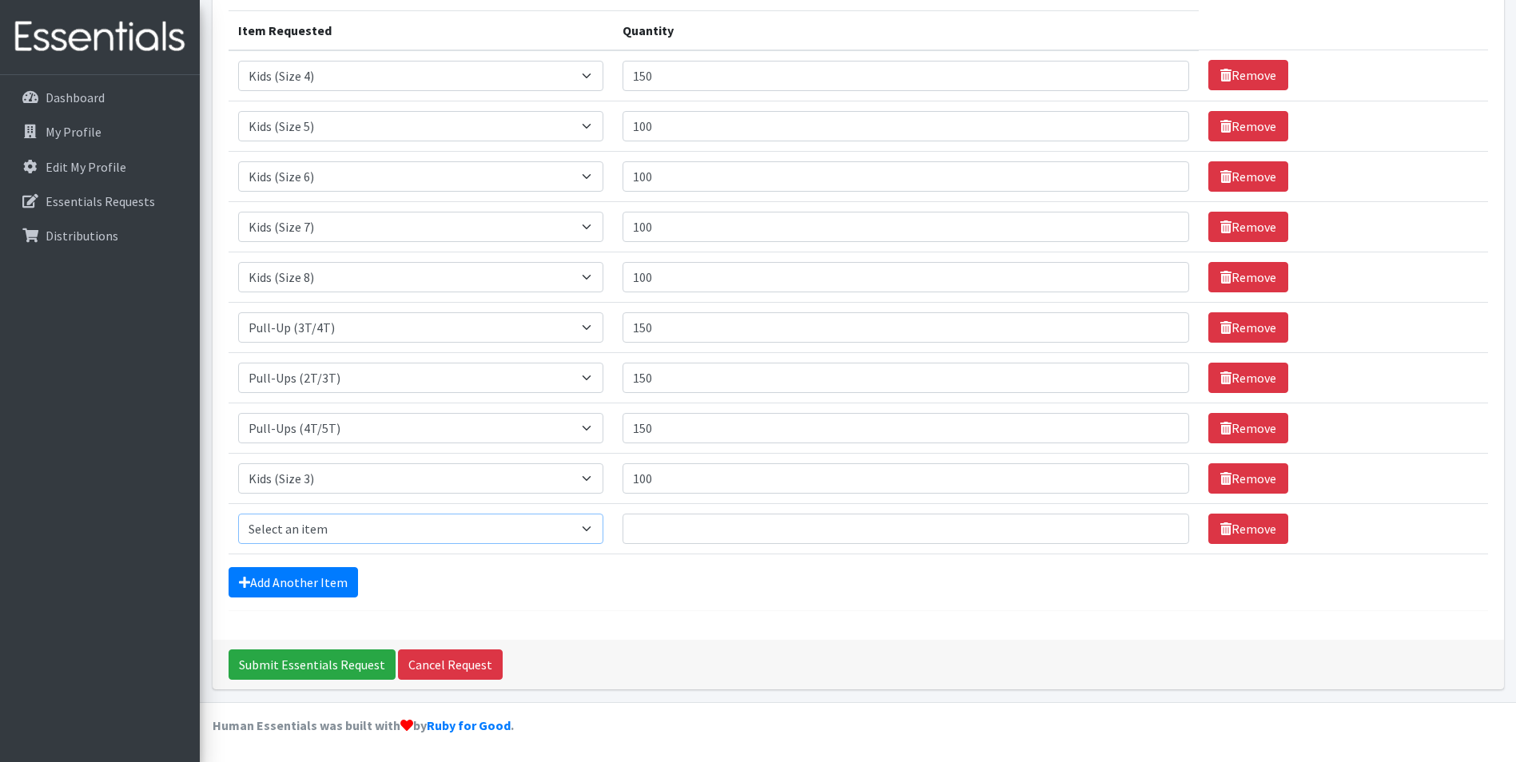
click at [591, 523] on select "Select an item Kids (Newborn) Kids (Preemie) Kids (Size 1) Kids (Size 2) Kids (…" at bounding box center [421, 529] width 366 height 30
click at [736, 611] on hr at bounding box center [858, 611] width 1259 height 1
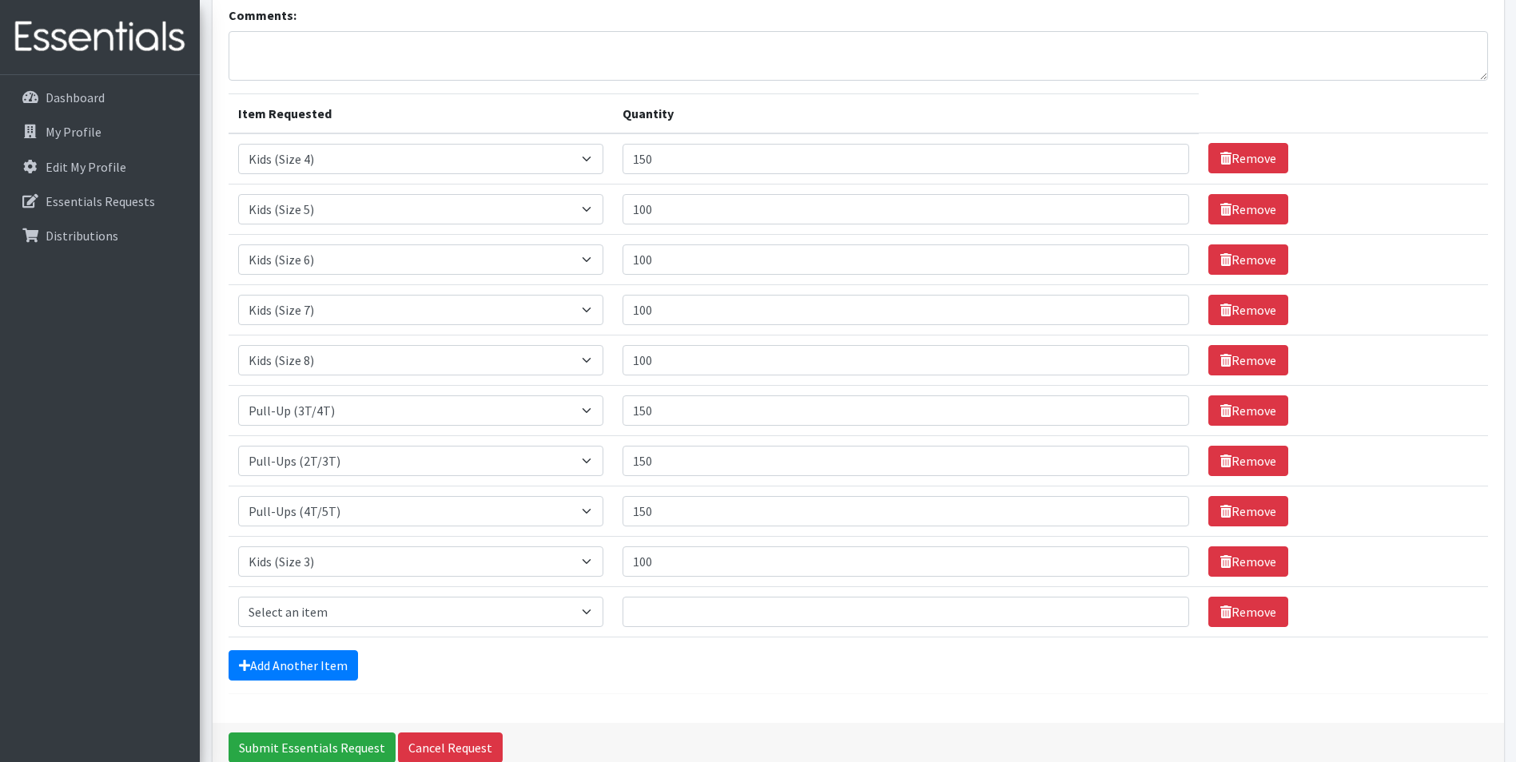
scroll to position [0, 0]
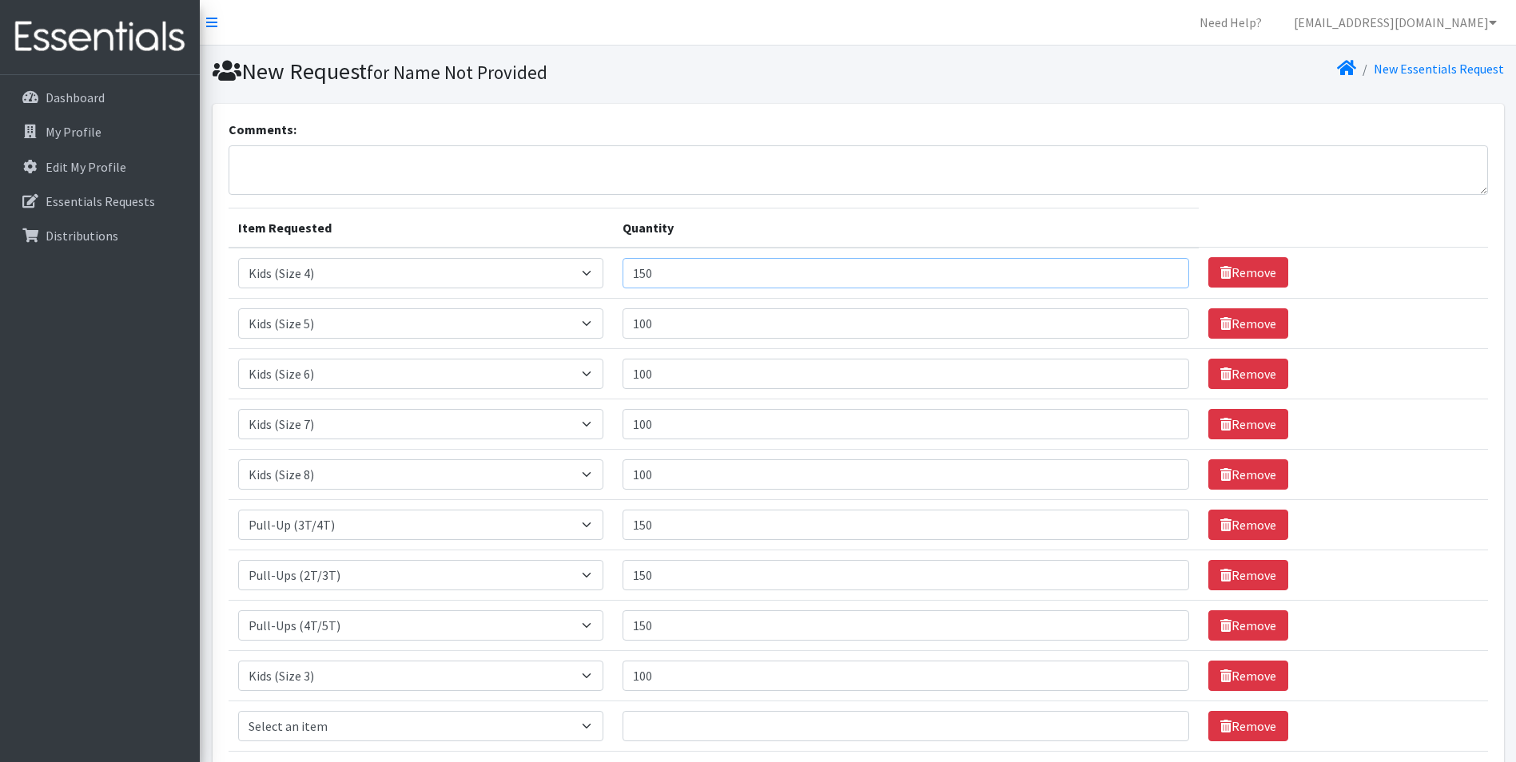
click at [653, 273] on input "150" at bounding box center [906, 273] width 567 height 30
click at [641, 271] on input "150" at bounding box center [906, 273] width 567 height 30
type input "250"
click at [753, 217] on th "Quantity" at bounding box center [906, 228] width 586 height 40
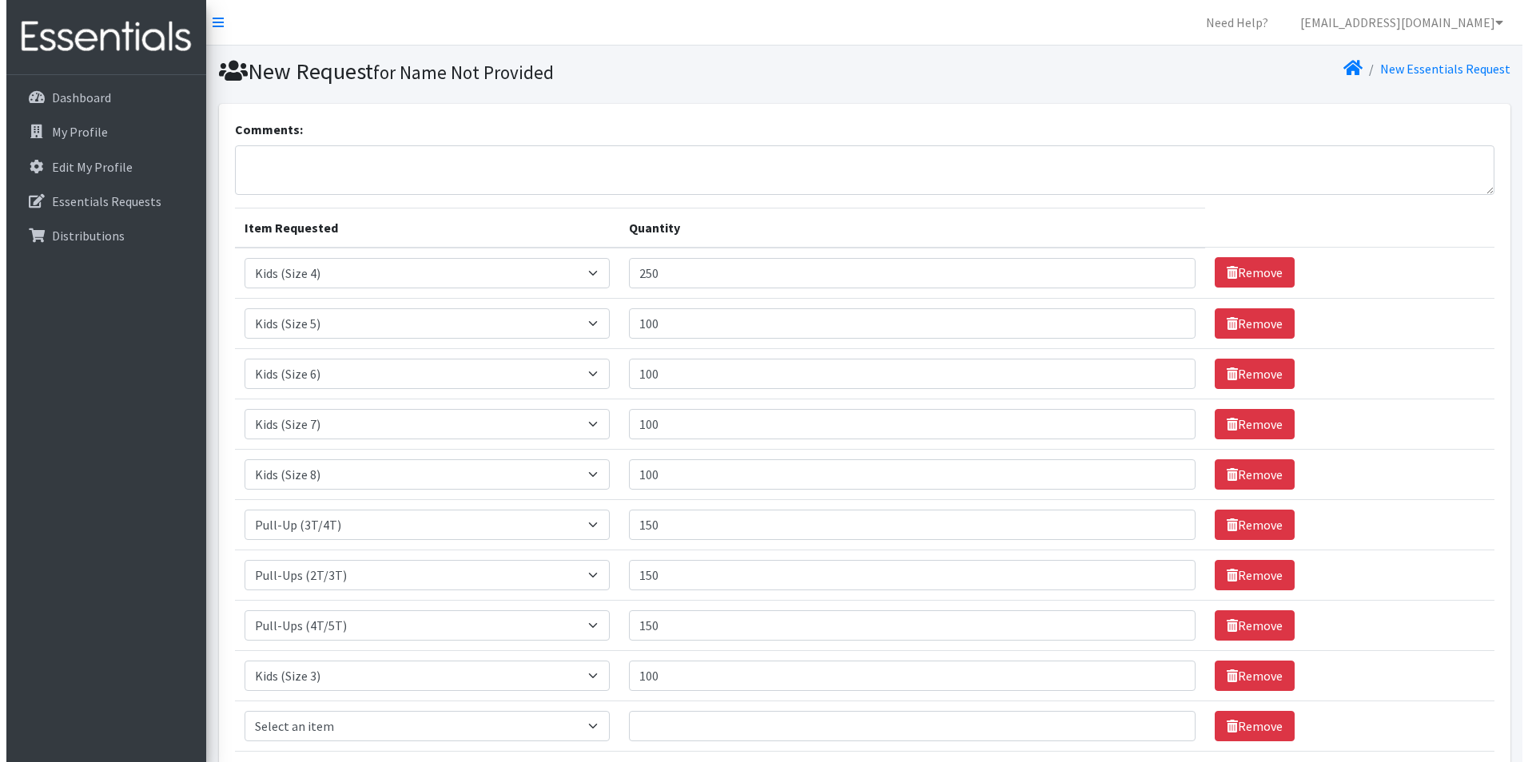
scroll to position [197, 0]
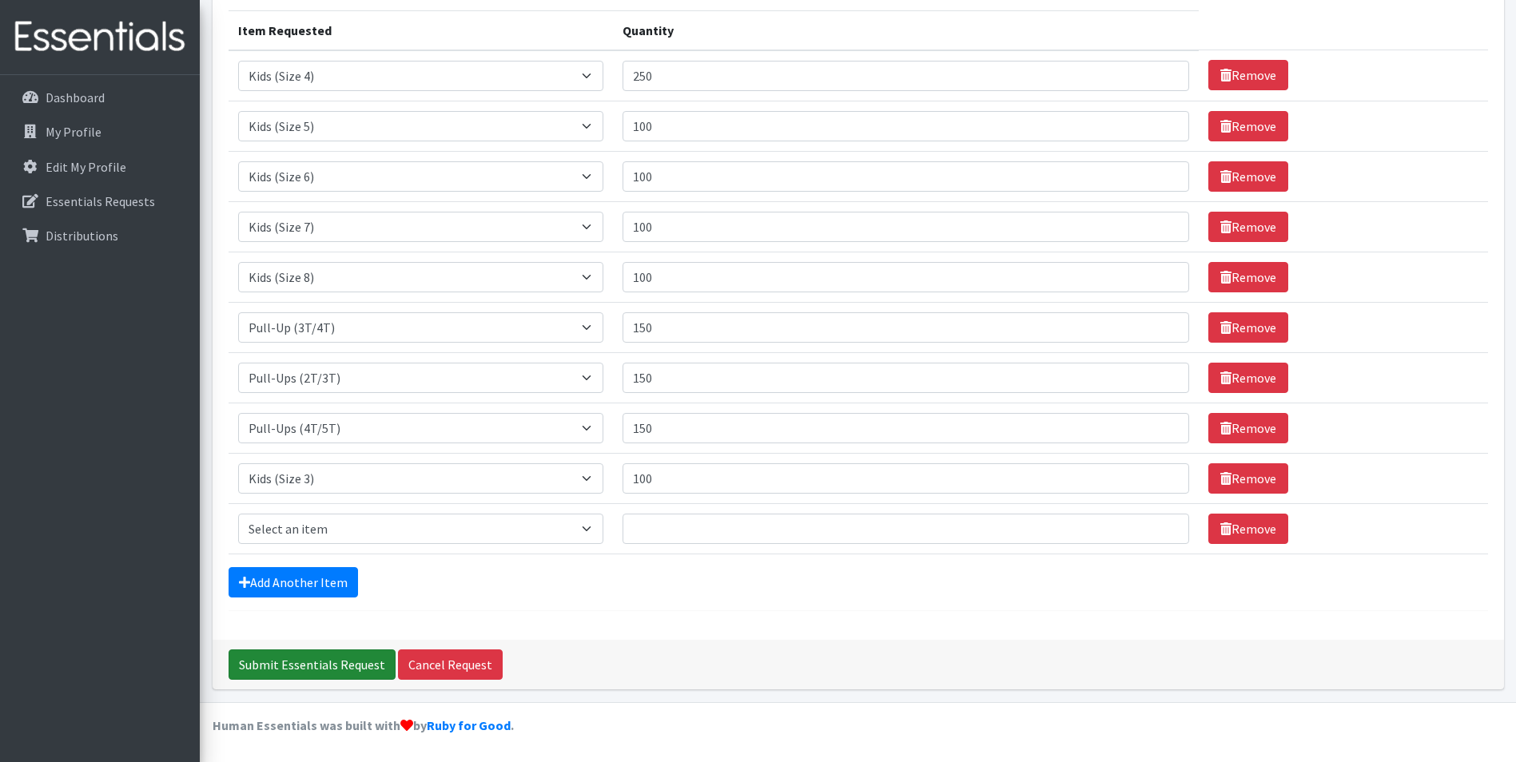
click at [294, 660] on input "Submit Essentials Request" at bounding box center [312, 665] width 167 height 30
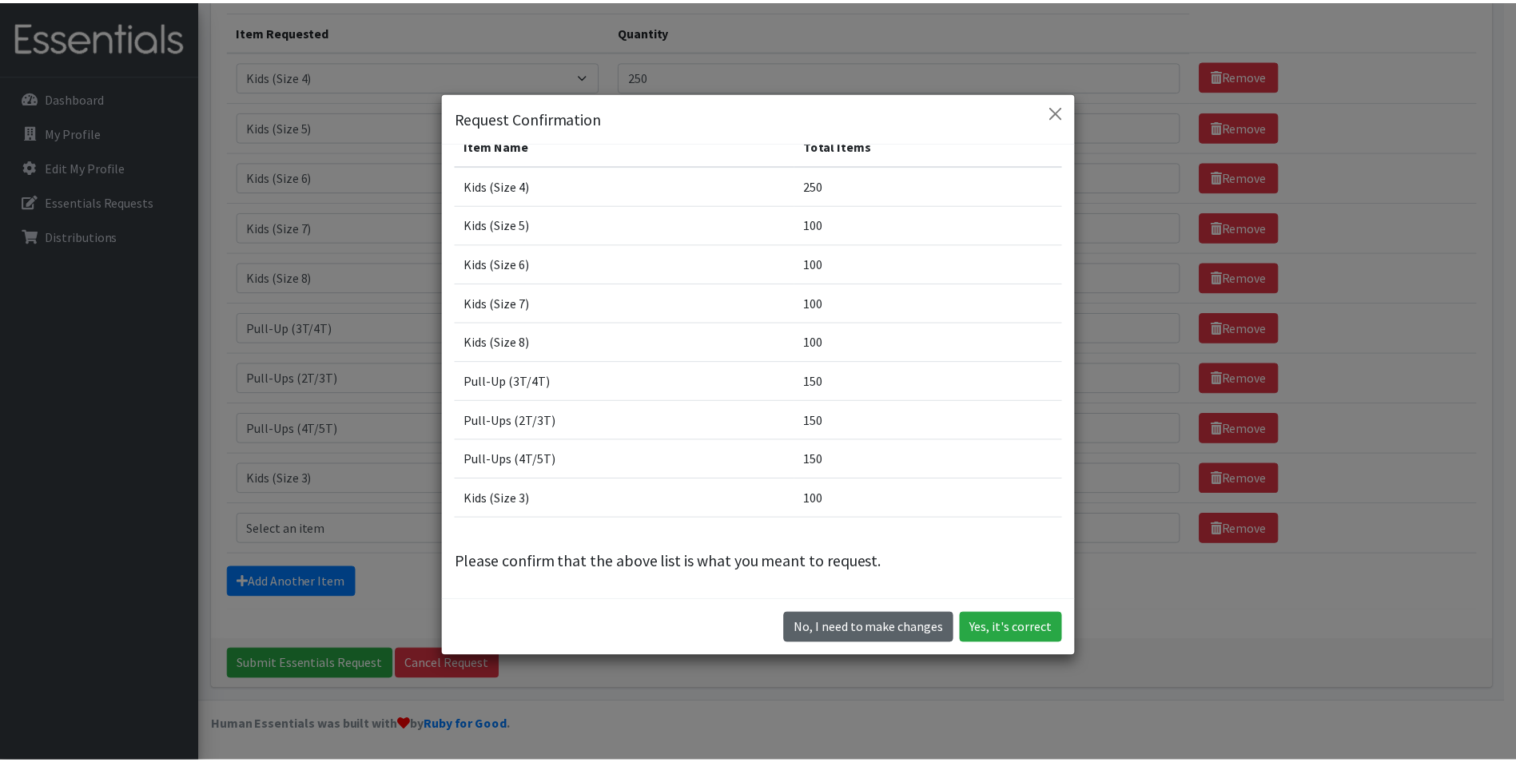
scroll to position [45, 0]
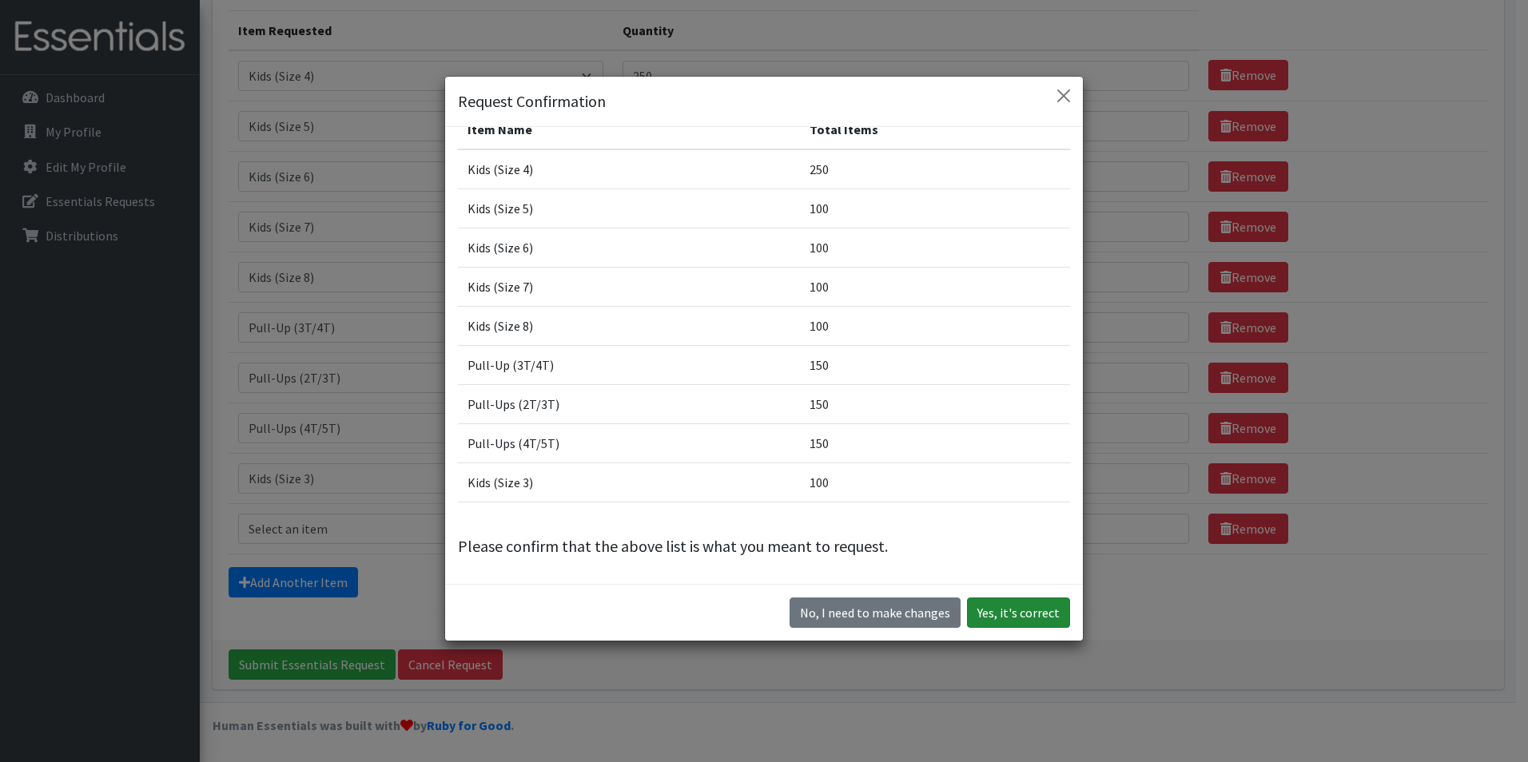
click at [1012, 615] on button "Yes, it's correct" at bounding box center [1018, 613] width 103 height 30
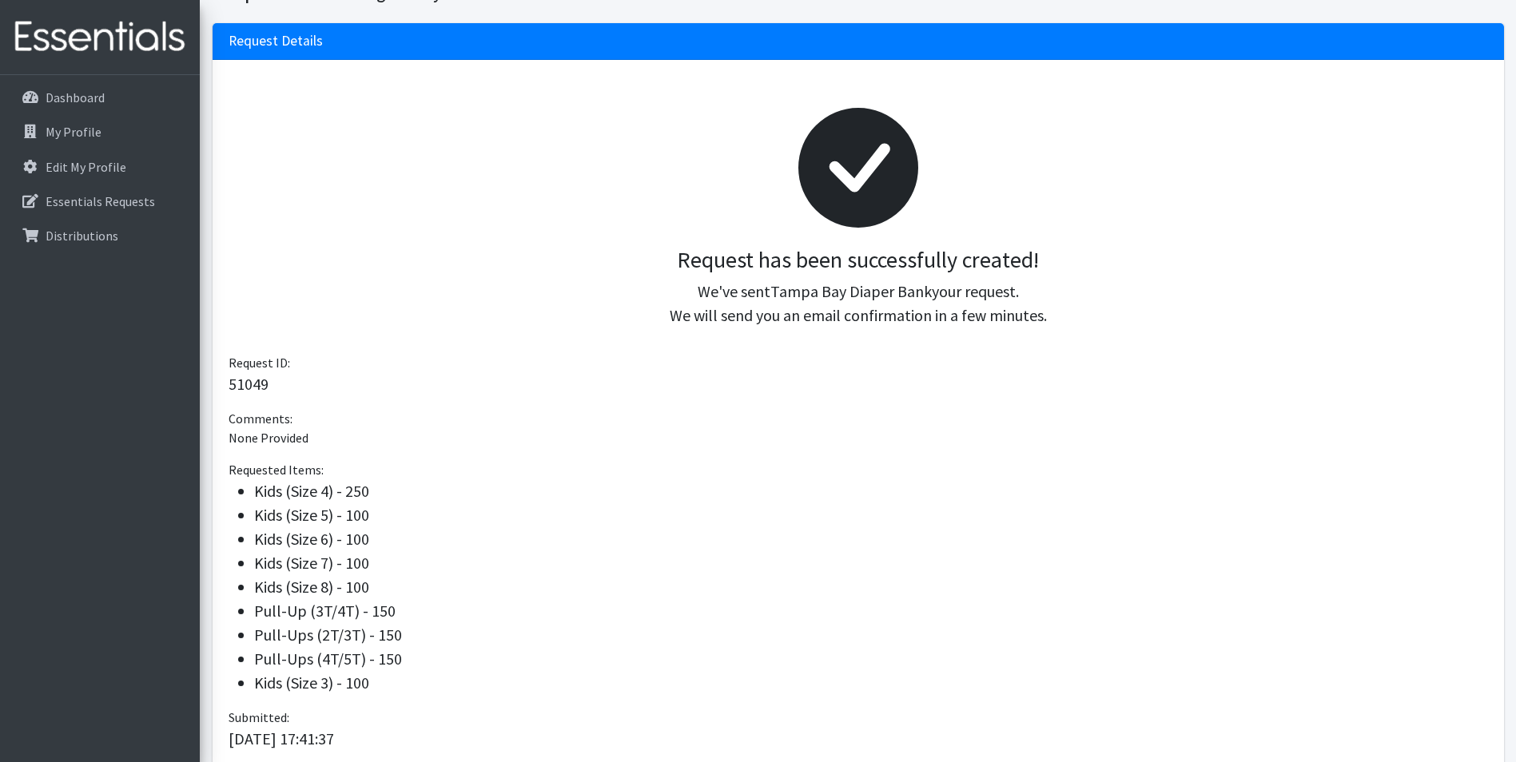
scroll to position [267, 0]
